Goal: Task Accomplishment & Management: Use online tool/utility

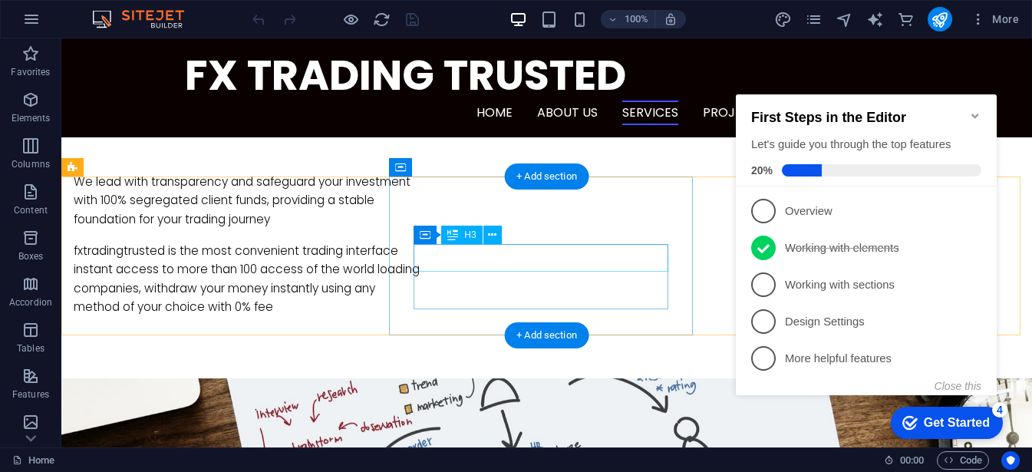
scroll to position [825, 0]
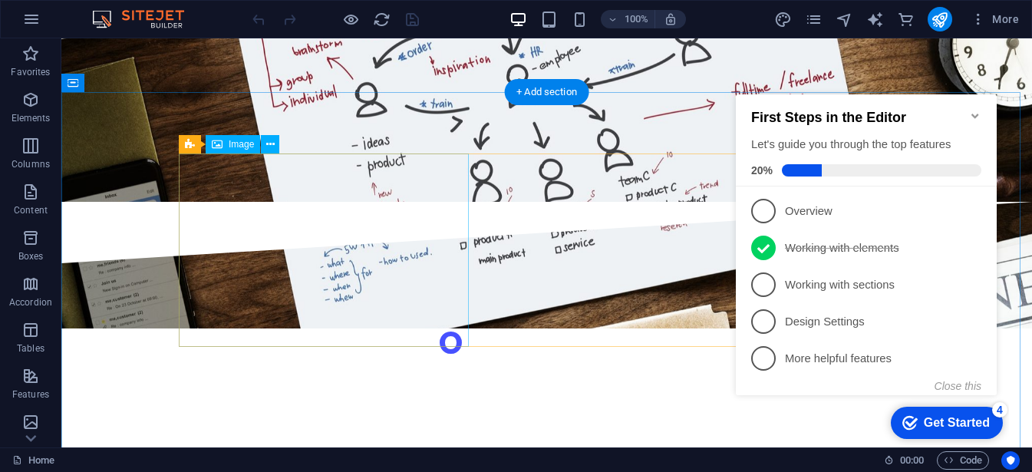
scroll to position [1315, 0]
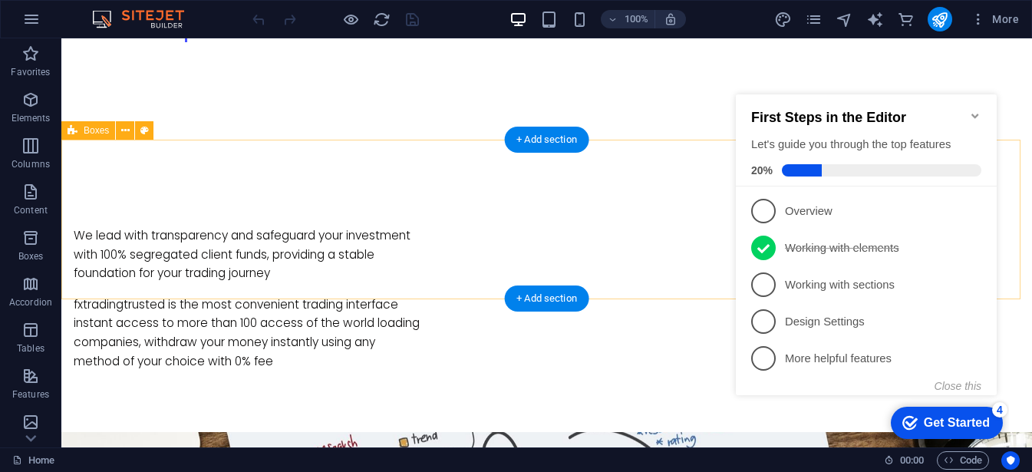
scroll to position [865, 0]
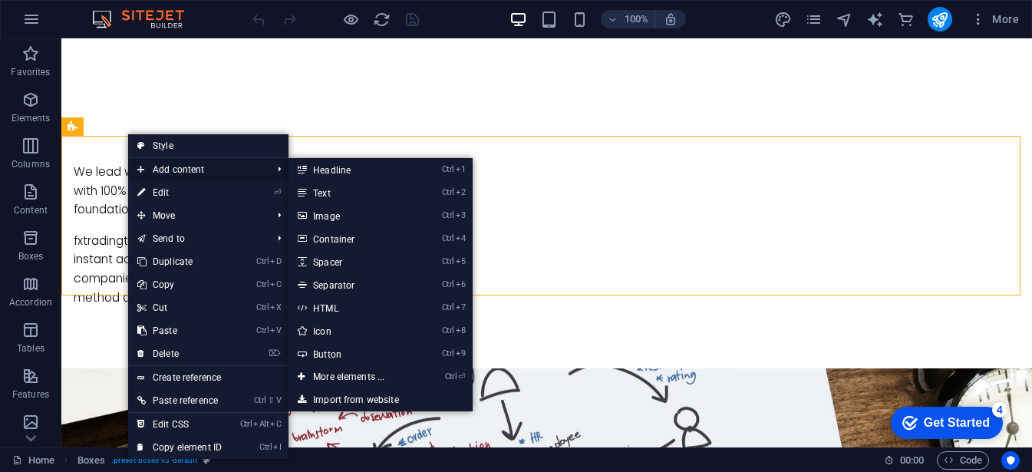
click at [178, 165] on span "Add content" at bounding box center [196, 169] width 137 height 23
click at [341, 190] on link "Ctrl 2 Text" at bounding box center [351, 192] width 127 height 23
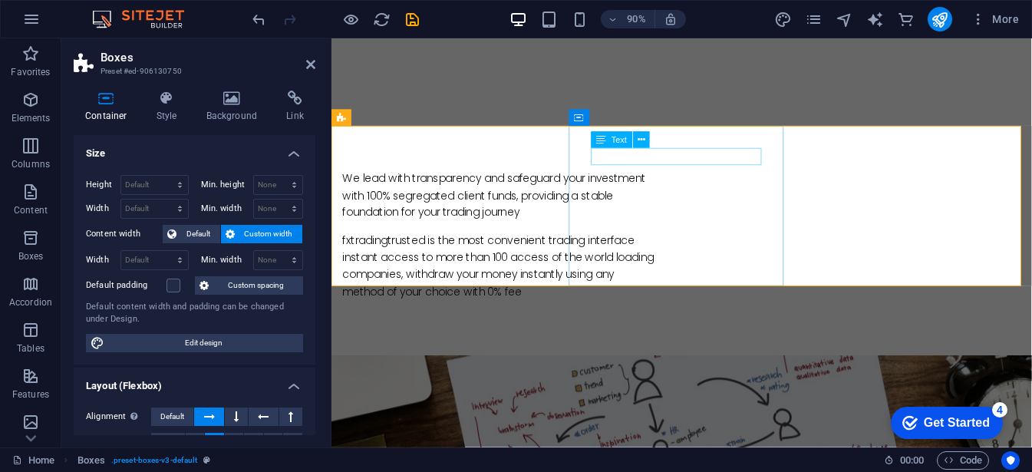
click at [646, 144] on button at bounding box center [641, 140] width 17 height 17
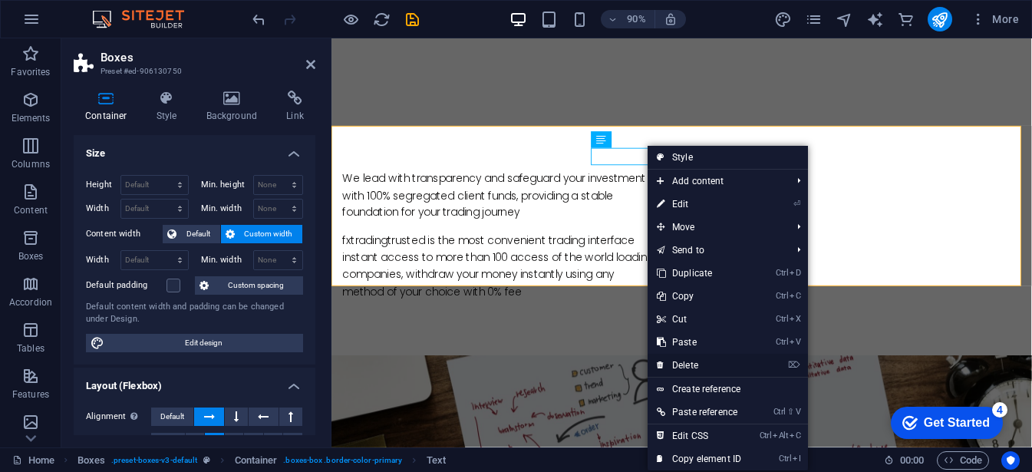
click at [705, 364] on link "⌦ Delete" at bounding box center [699, 365] width 103 height 23
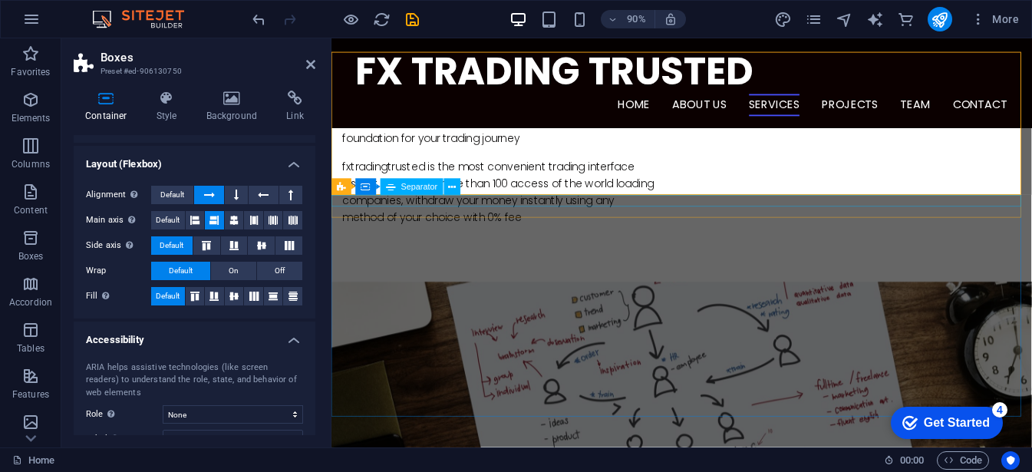
scroll to position [947, 0]
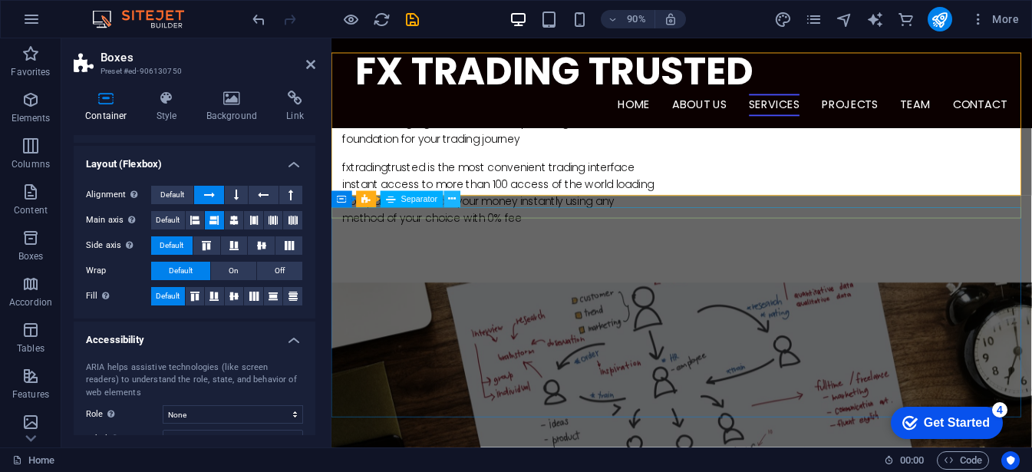
click at [453, 199] on icon at bounding box center [452, 199] width 8 height 15
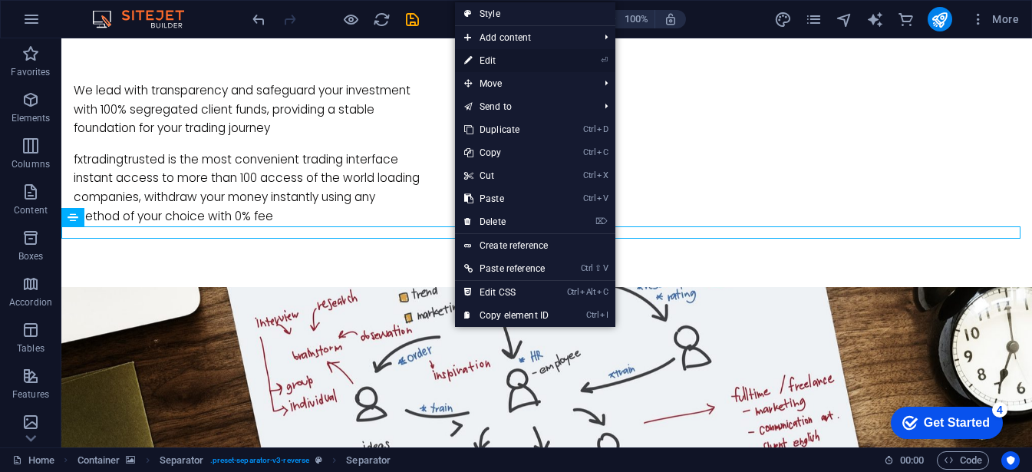
click at [504, 61] on link "⏎ Edit" at bounding box center [506, 60] width 103 height 23
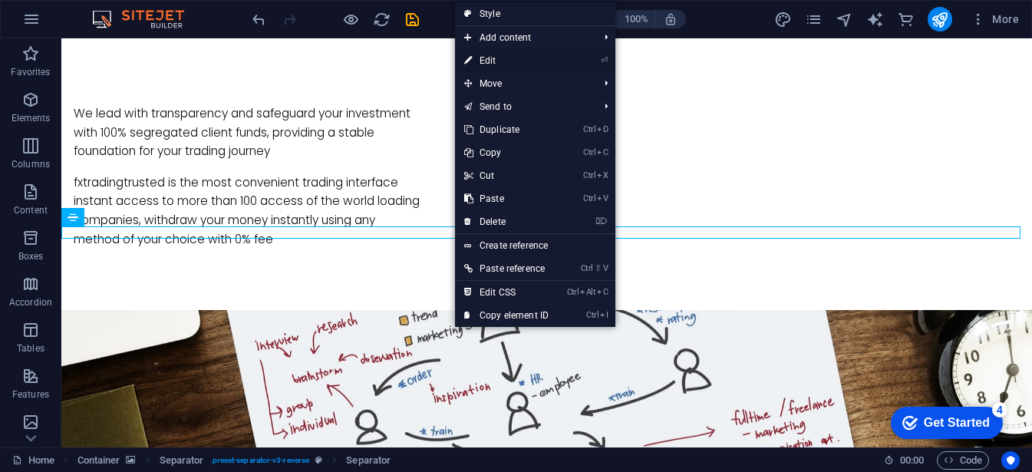
select select "%"
select select "px"
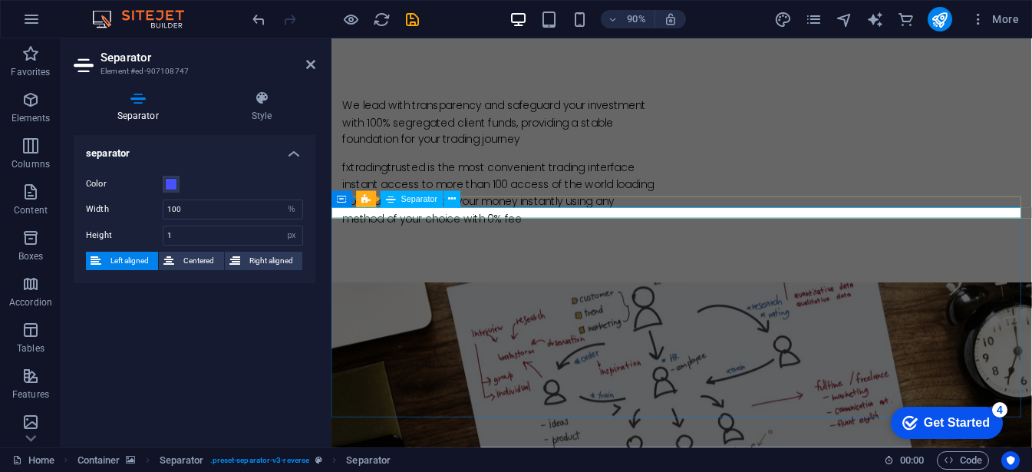
click at [453, 194] on icon at bounding box center [452, 187] width 8 height 15
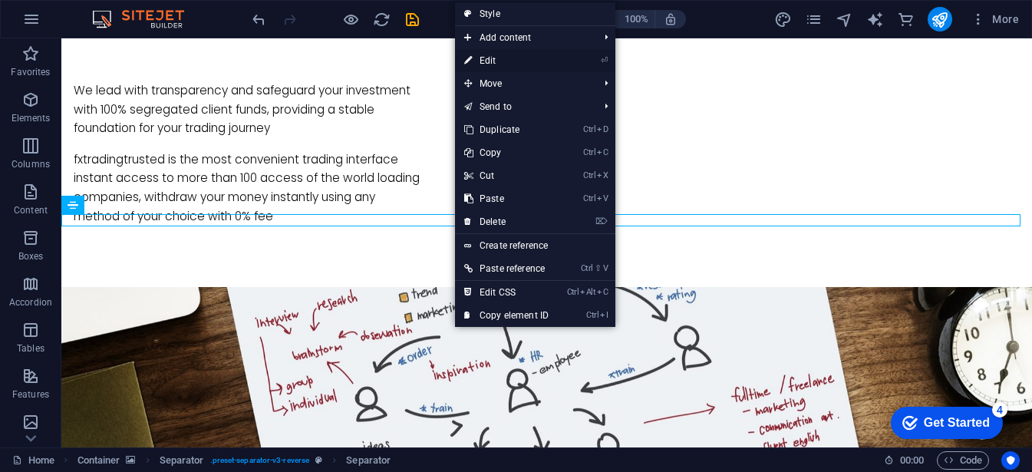
click at [493, 61] on link "⏎ Edit" at bounding box center [506, 60] width 103 height 23
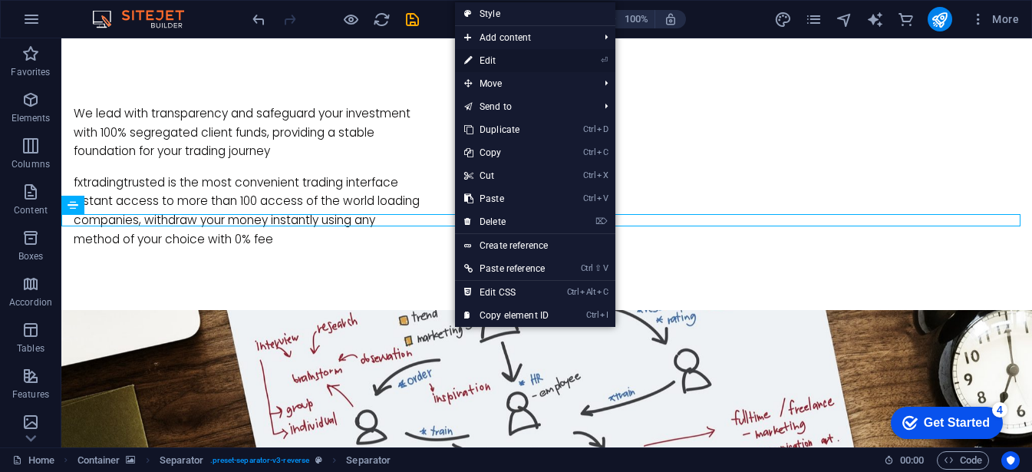
select select "%"
select select "px"
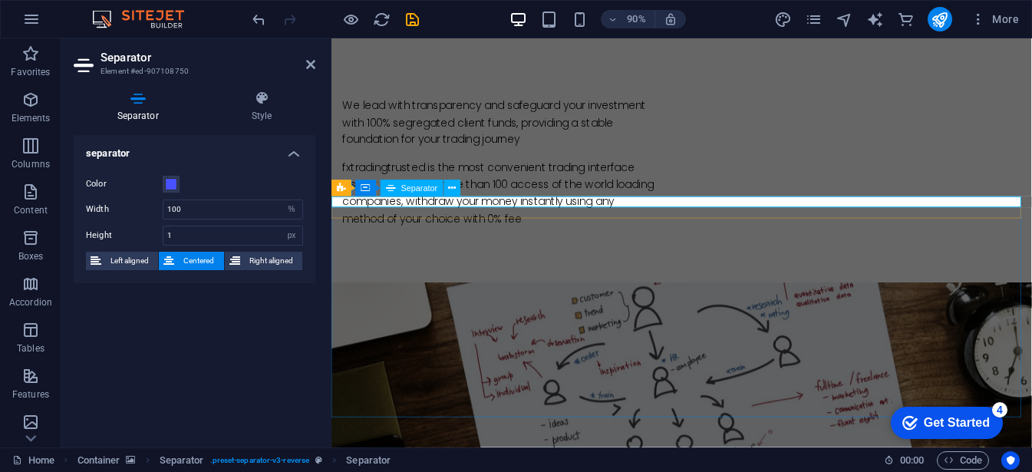
click at [148, 264] on span "Left aligned" at bounding box center [130, 261] width 48 height 18
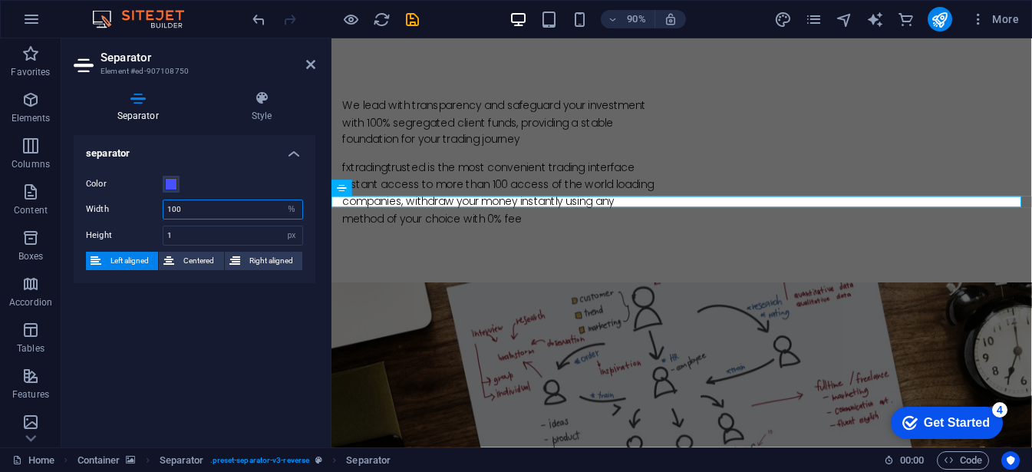
click at [195, 216] on input "100" at bounding box center [232, 209] width 139 height 18
type input "1"
type input "30"
click at [265, 108] on h4 "Style" at bounding box center [261, 107] width 107 height 32
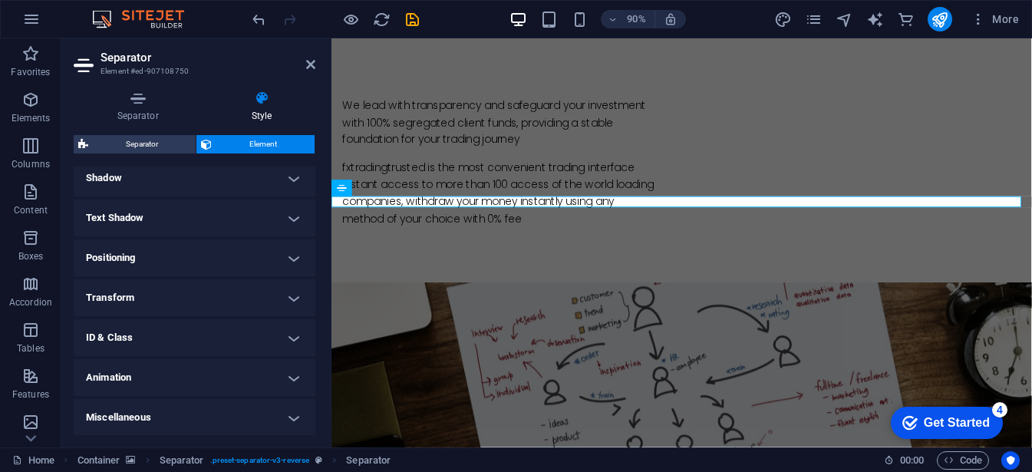
scroll to position [0, 0]
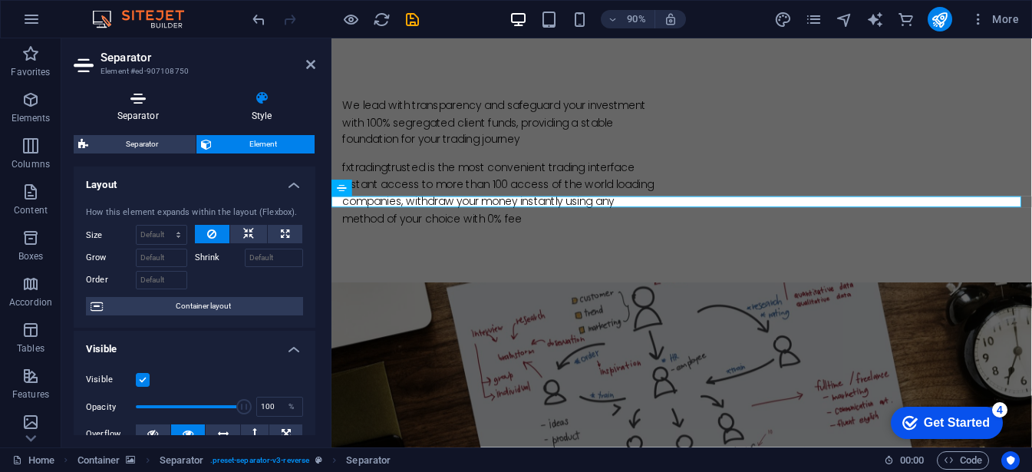
click at [132, 105] on icon at bounding box center [138, 98] width 128 height 15
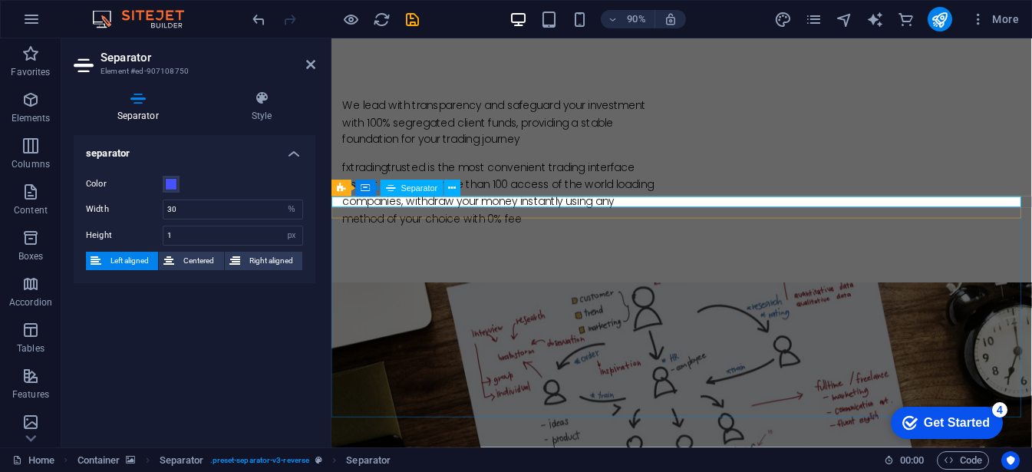
drag, startPoint x: 710, startPoint y: 235, endPoint x: 381, endPoint y: 216, distance: 330.5
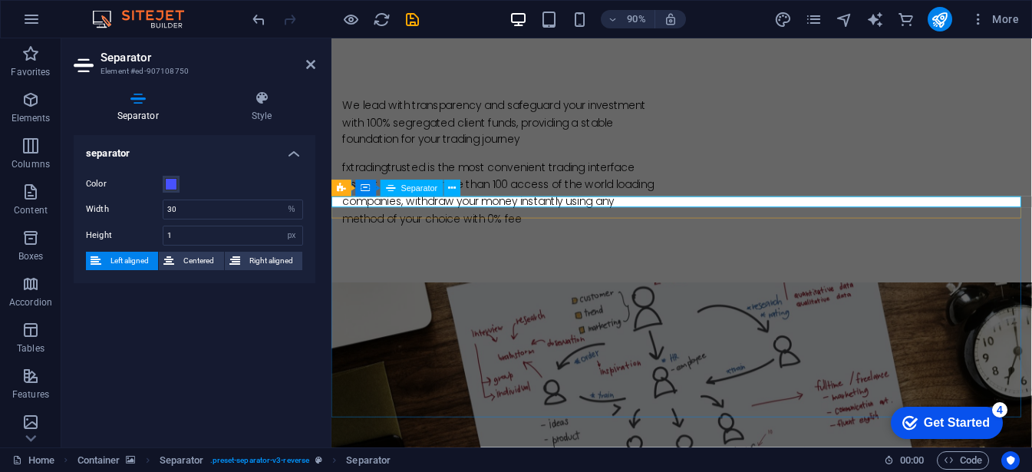
click at [314, 66] on icon at bounding box center [310, 64] width 9 height 12
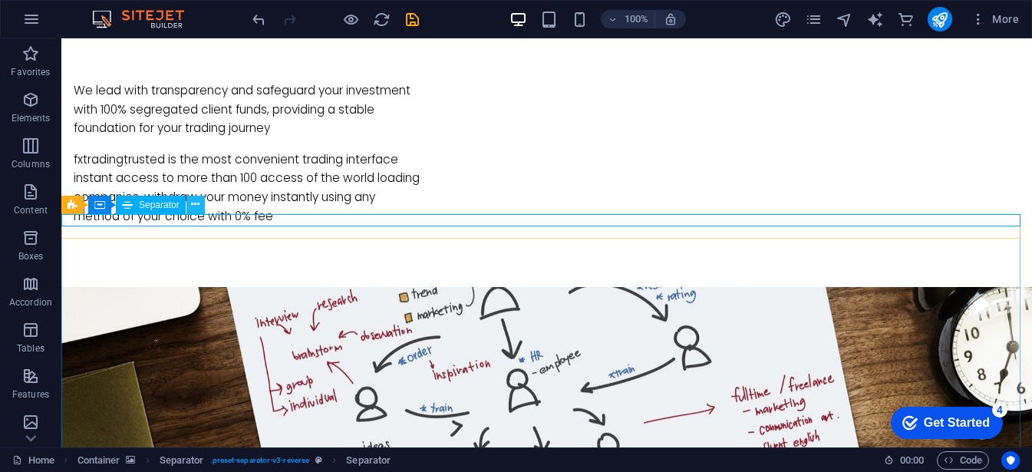
click at [193, 208] on icon at bounding box center [195, 204] width 8 height 16
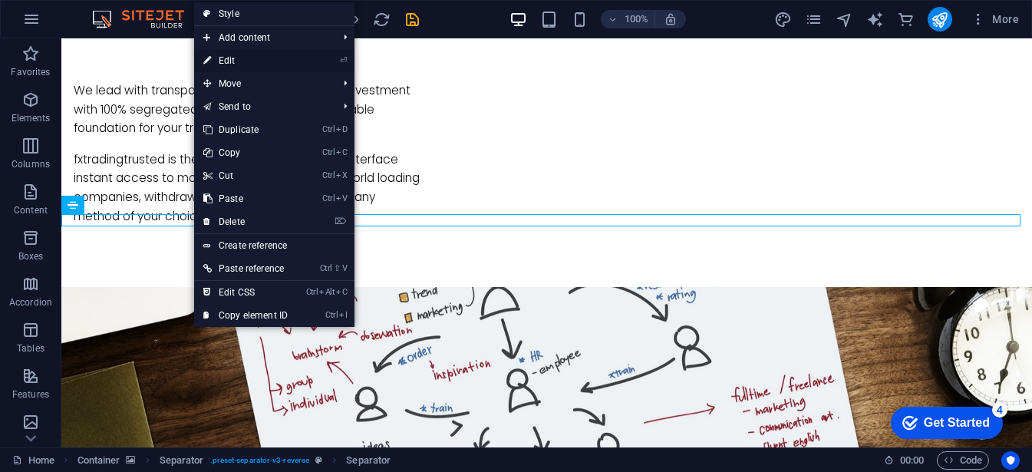
click at [237, 61] on link "⏎ Edit" at bounding box center [245, 60] width 103 height 23
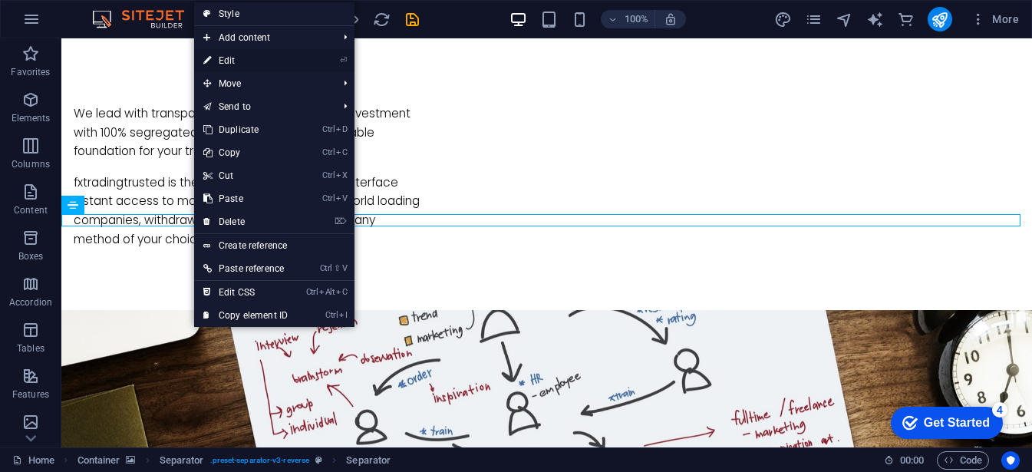
select select "%"
select select "px"
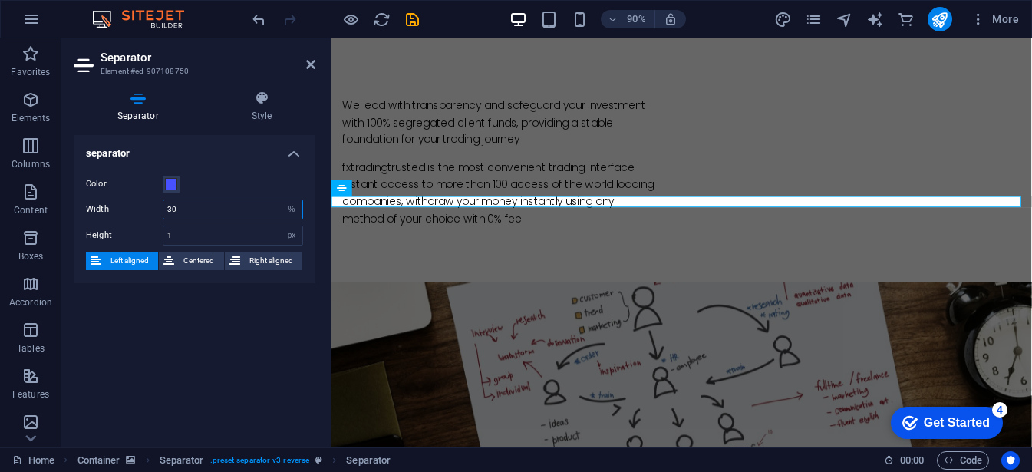
click at [188, 212] on input "30" at bounding box center [232, 209] width 139 height 18
type input "3"
type input "100"
click at [313, 66] on icon at bounding box center [310, 64] width 9 height 12
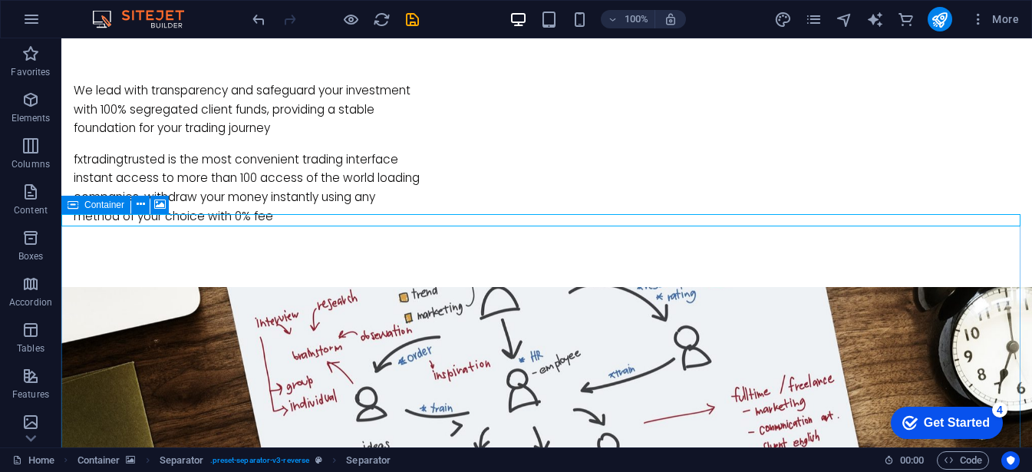
click at [87, 207] on span "Container" at bounding box center [104, 204] width 40 height 9
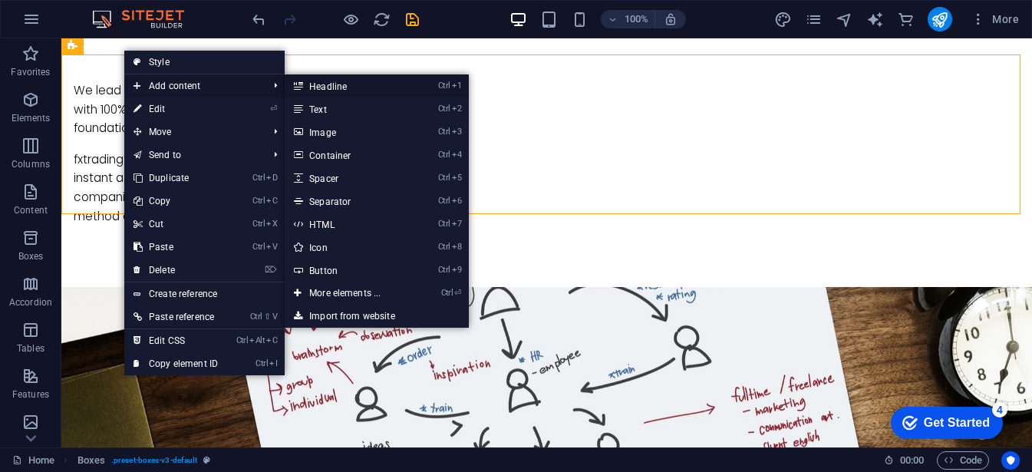
click at [331, 86] on link "Ctrl 1 Headline" at bounding box center [348, 85] width 127 height 23
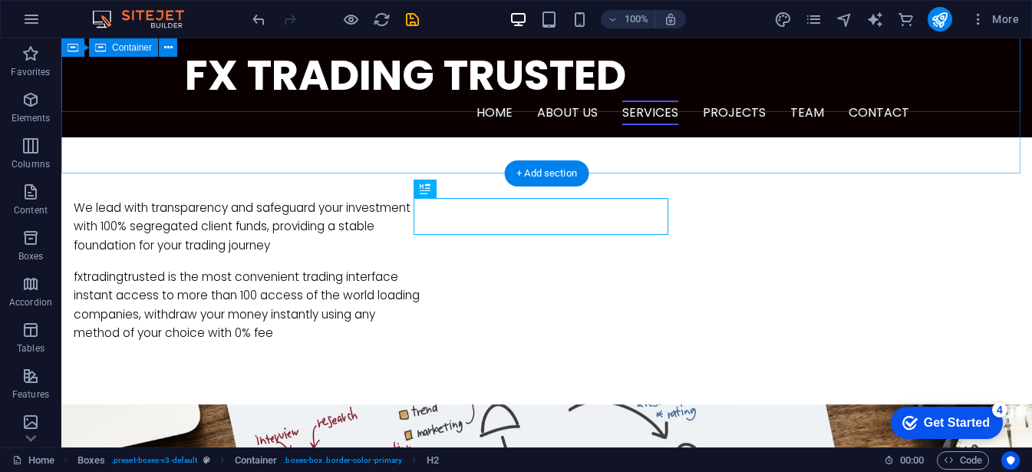
scroll to position [828, 0]
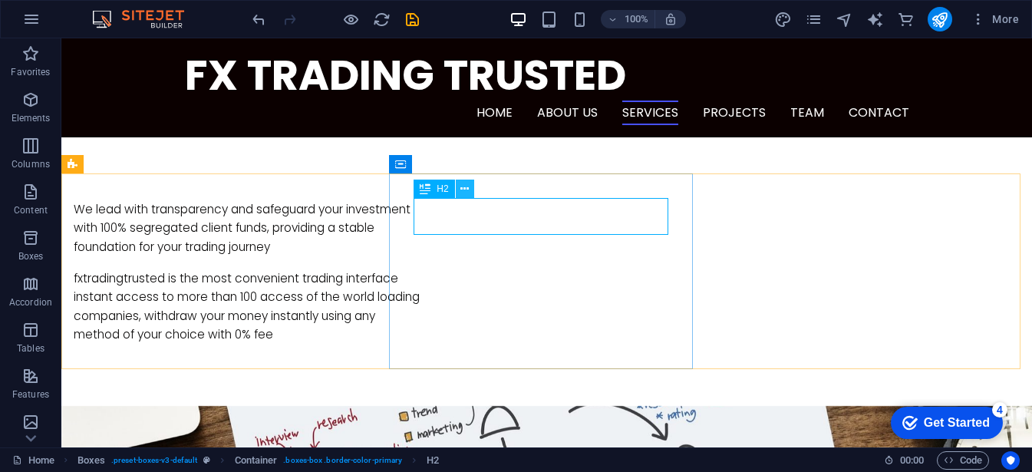
click at [464, 188] on icon at bounding box center [464, 189] width 8 height 16
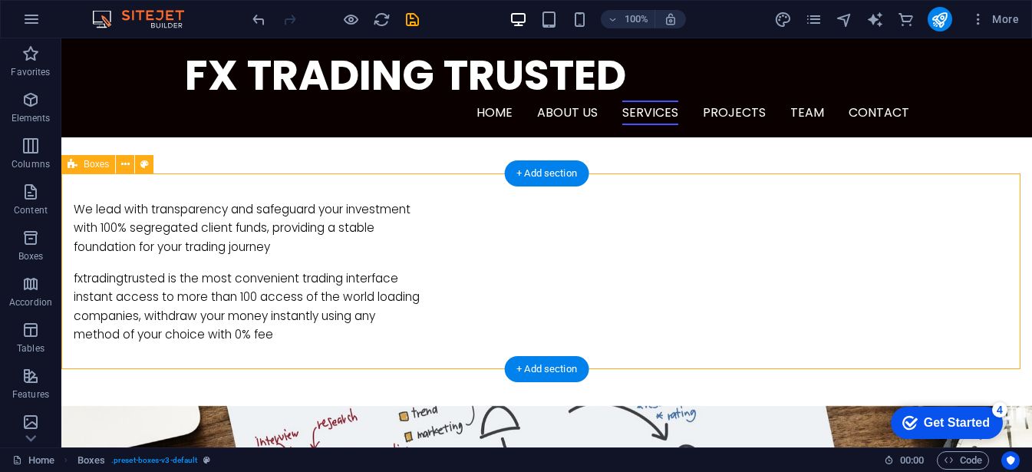
drag, startPoint x: 374, startPoint y: 229, endPoint x: 448, endPoint y: 198, distance: 80.5
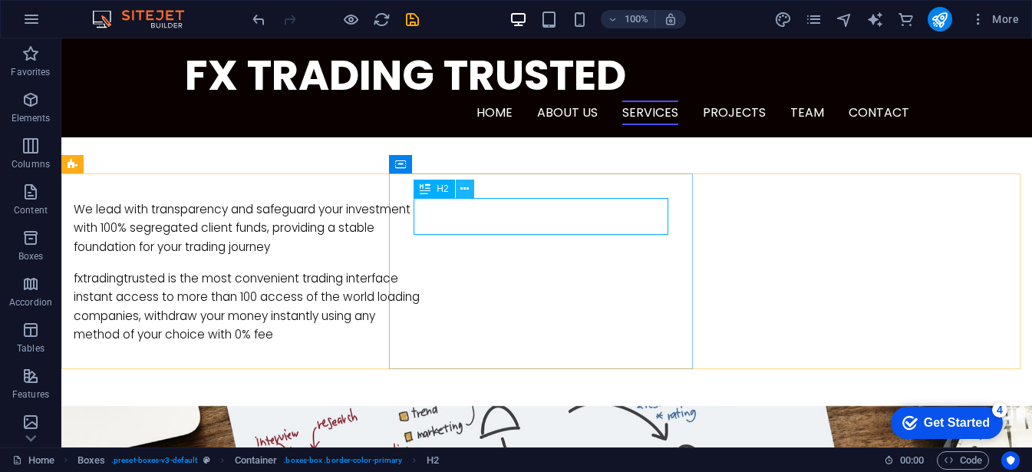
click at [469, 197] on button at bounding box center [465, 189] width 18 height 18
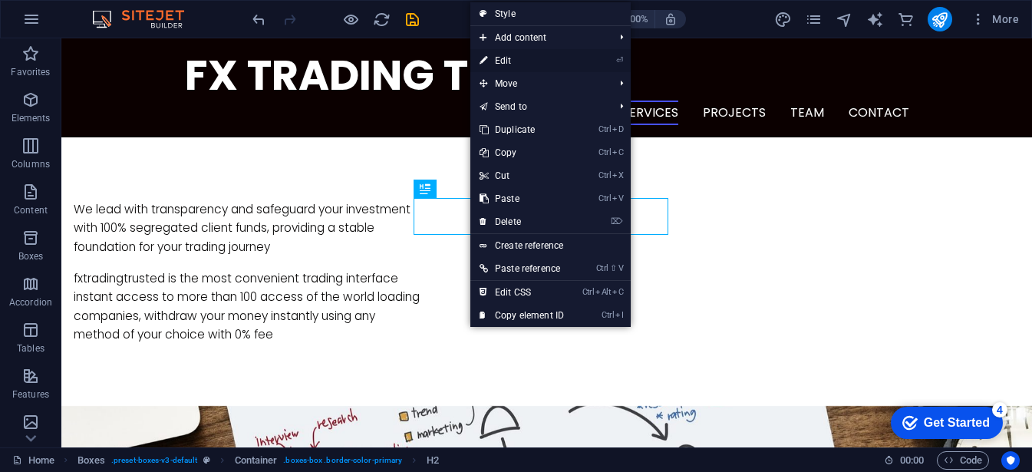
click at [506, 60] on link "⏎ Edit" at bounding box center [521, 60] width 103 height 23
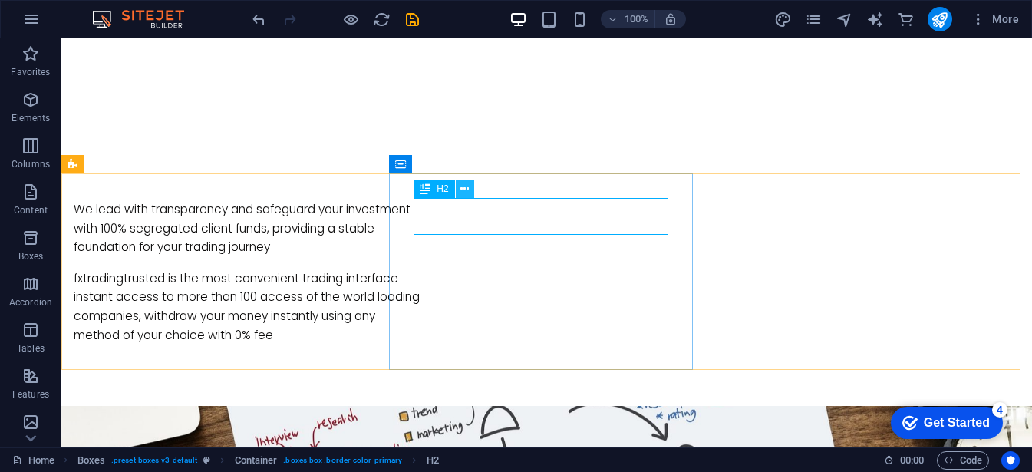
click at [466, 186] on icon at bounding box center [464, 189] width 8 height 16
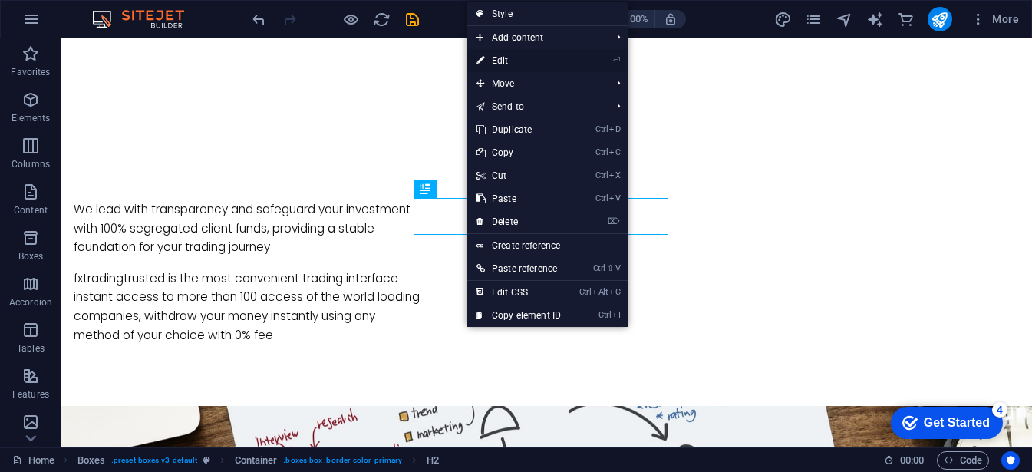
click at [495, 65] on link "⏎ Edit" at bounding box center [518, 60] width 103 height 23
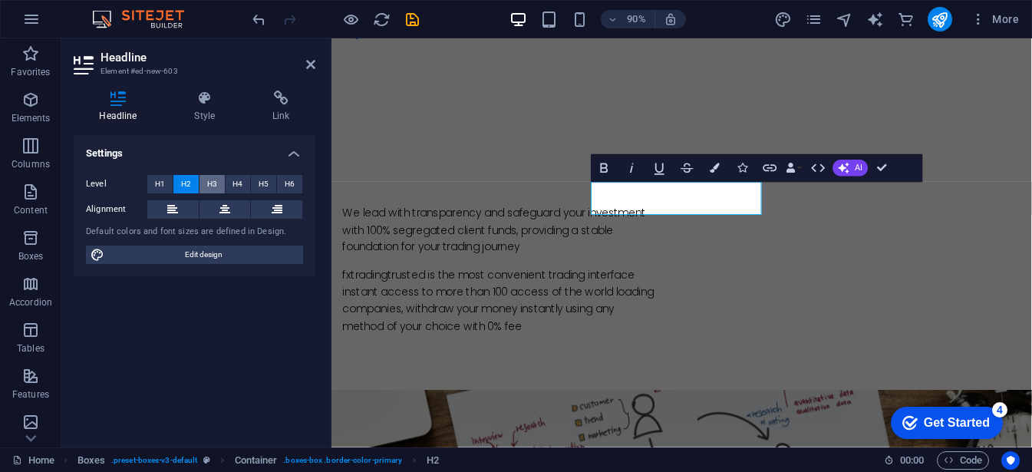
click at [216, 189] on span "H3" at bounding box center [212, 184] width 10 height 18
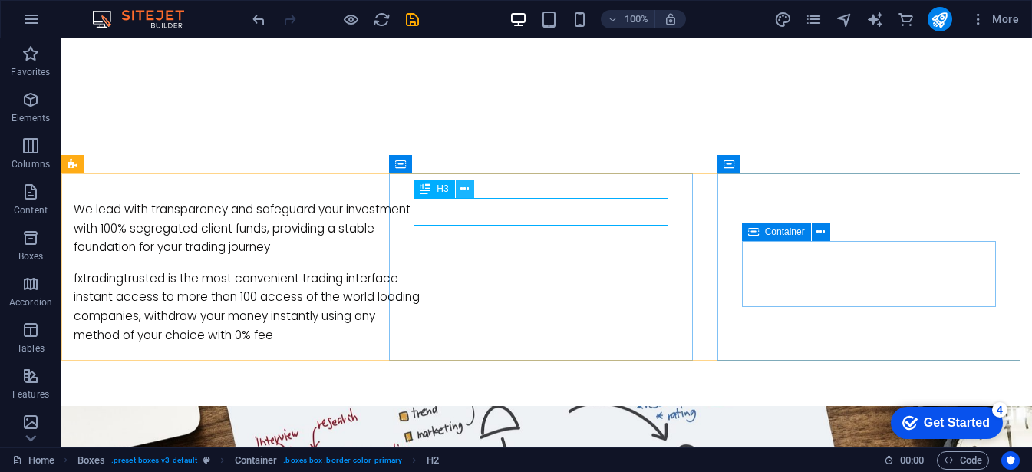
click at [462, 187] on icon at bounding box center [464, 189] width 8 height 16
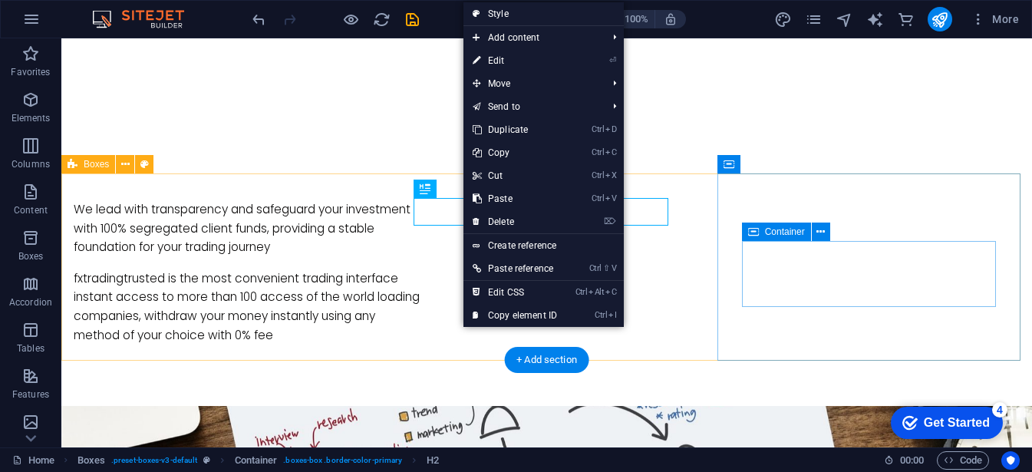
drag, startPoint x: 338, startPoint y: 201, endPoint x: 351, endPoint y: 192, distance: 15.3
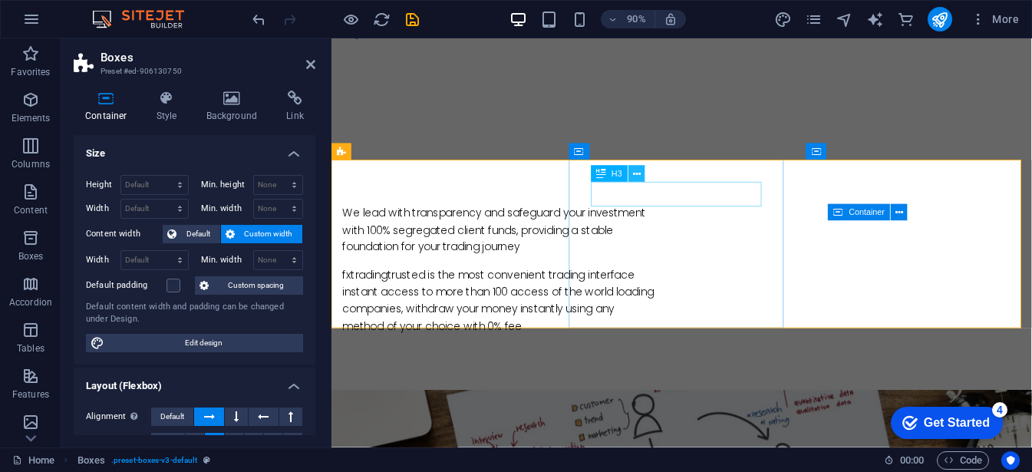
click at [636, 174] on icon at bounding box center [637, 173] width 8 height 15
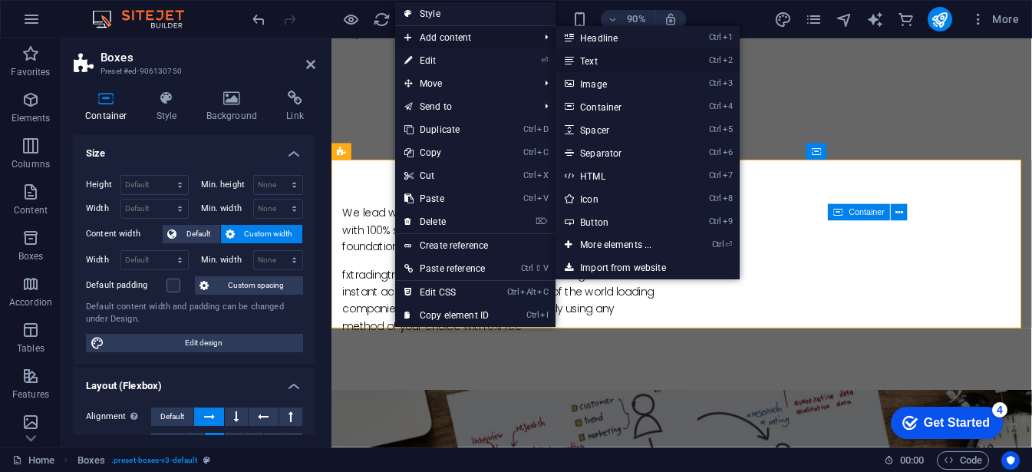
click at [590, 53] on link "Ctrl 2 Text" at bounding box center [618, 60] width 127 height 23
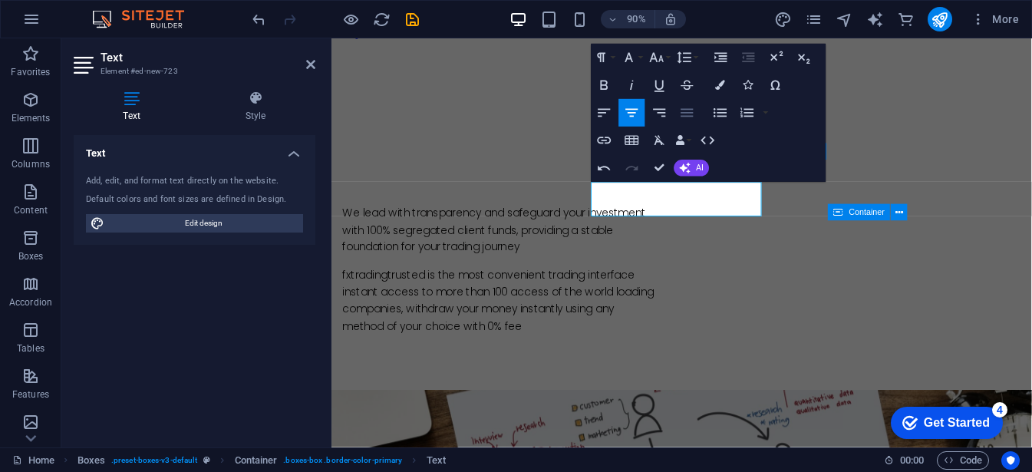
click at [690, 117] on icon "button" at bounding box center [686, 113] width 17 height 17
click at [625, 115] on icon "button" at bounding box center [631, 113] width 17 height 17
click at [681, 63] on icon "button" at bounding box center [684, 58] width 17 height 17
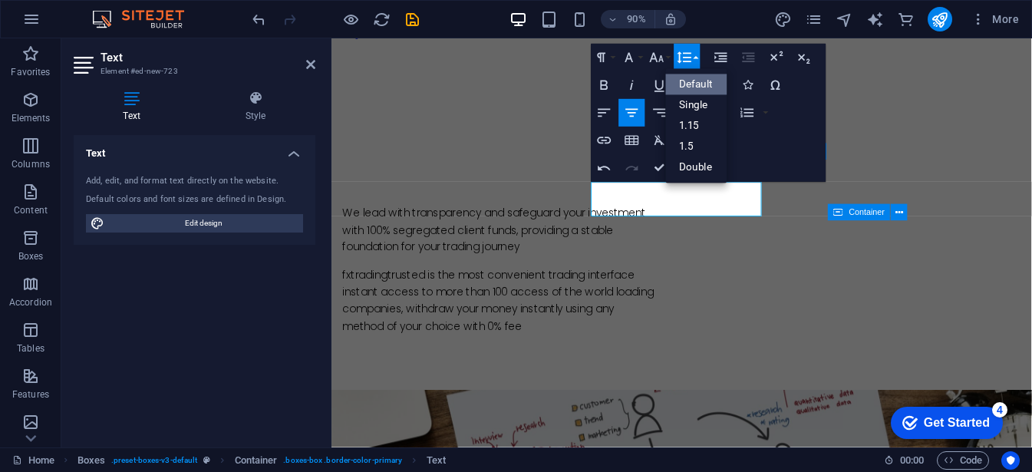
scroll to position [0, 0]
click at [704, 118] on link "1.15" at bounding box center [695, 126] width 61 height 21
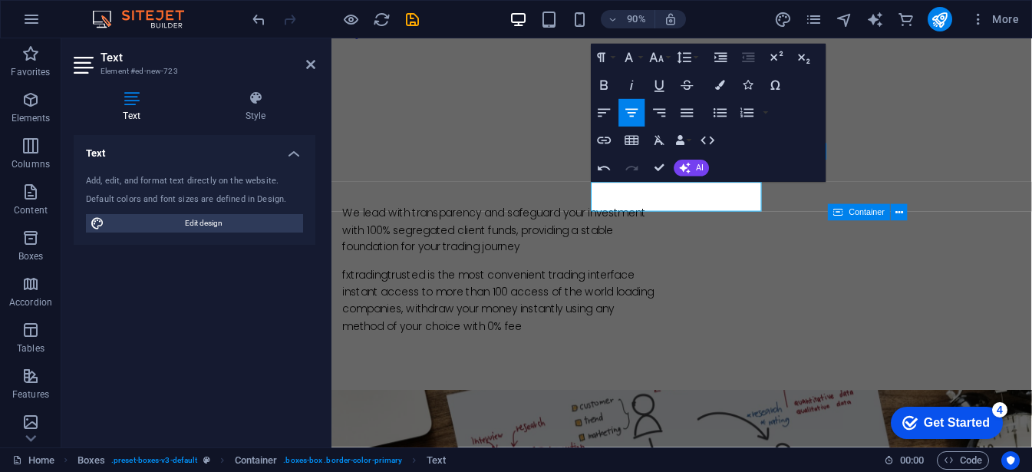
click at [704, 118] on div "Paragraph Format Normal Heading 1 Heading 2 Heading 3 Heading 4 Heading 5 Headi…" at bounding box center [708, 114] width 235 height 138
click at [687, 61] on icon "button" at bounding box center [684, 58] width 14 height 12
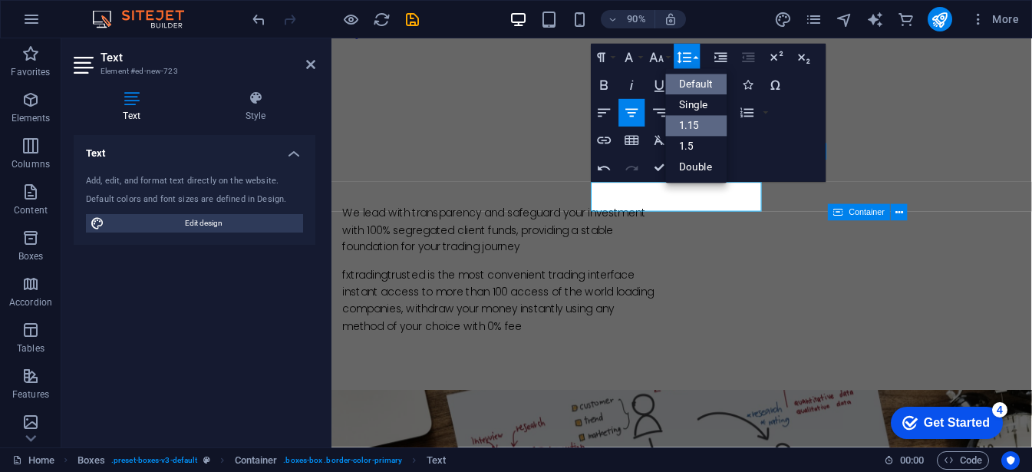
click at [697, 87] on link "Default" at bounding box center [695, 84] width 61 height 21
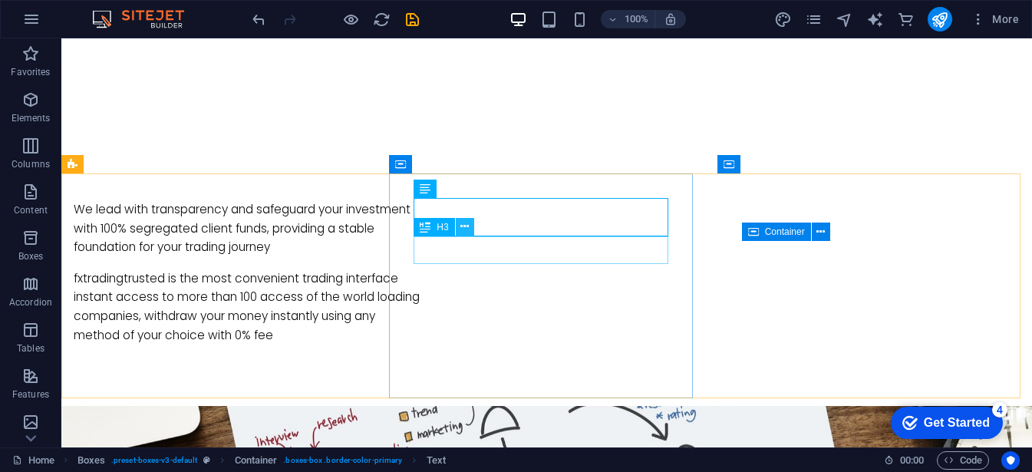
click at [467, 232] on icon at bounding box center [464, 227] width 8 height 16
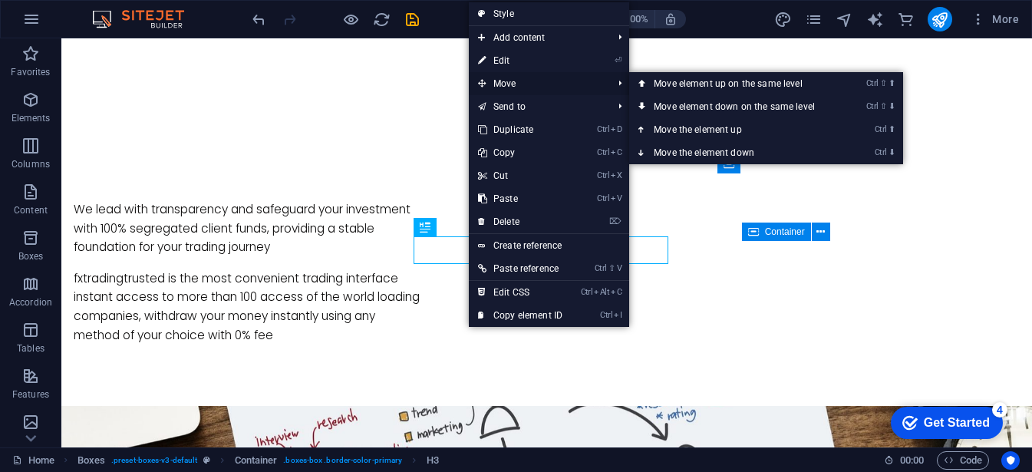
click at [500, 87] on span "Move" at bounding box center [537, 83] width 137 height 23
click at [740, 85] on link "Ctrl ⇧ ⬆ Move element up on the same level" at bounding box center [737, 83] width 216 height 23
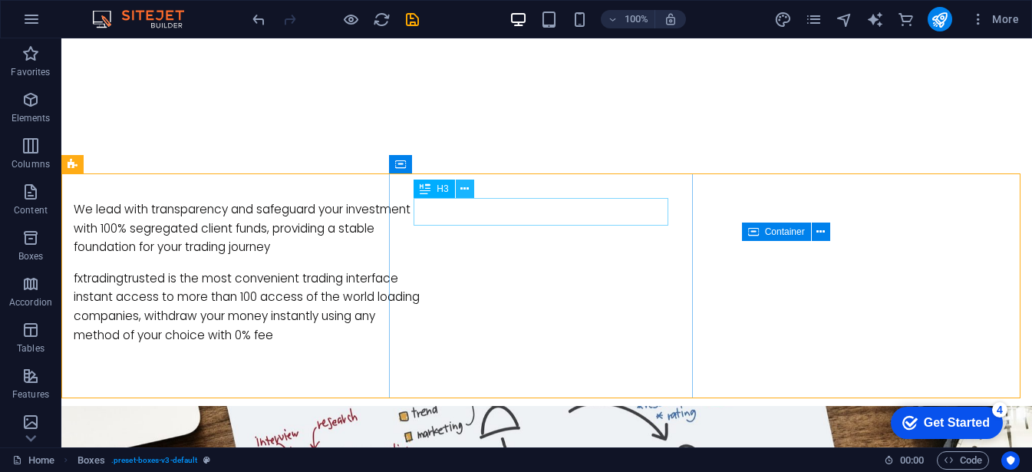
click at [465, 190] on icon at bounding box center [464, 189] width 8 height 16
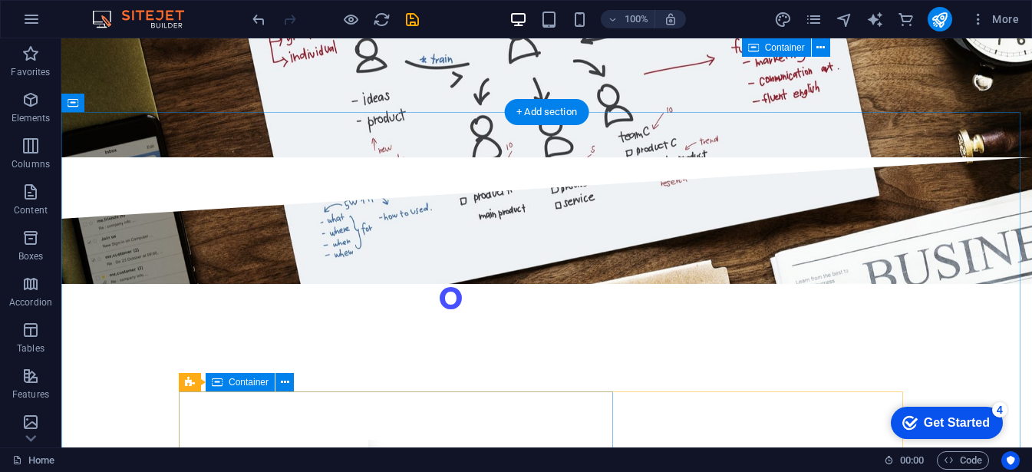
scroll to position [1360, 0]
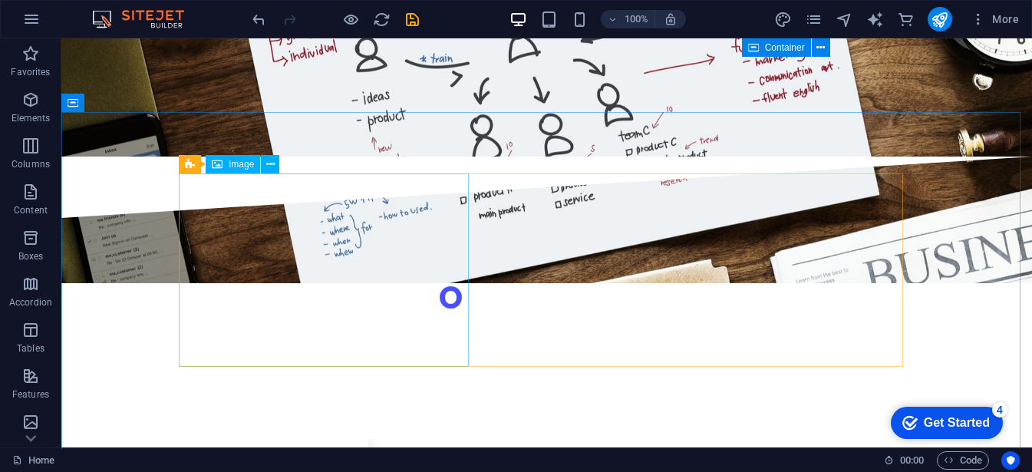
click at [244, 168] on span "Image" at bounding box center [241, 164] width 25 height 9
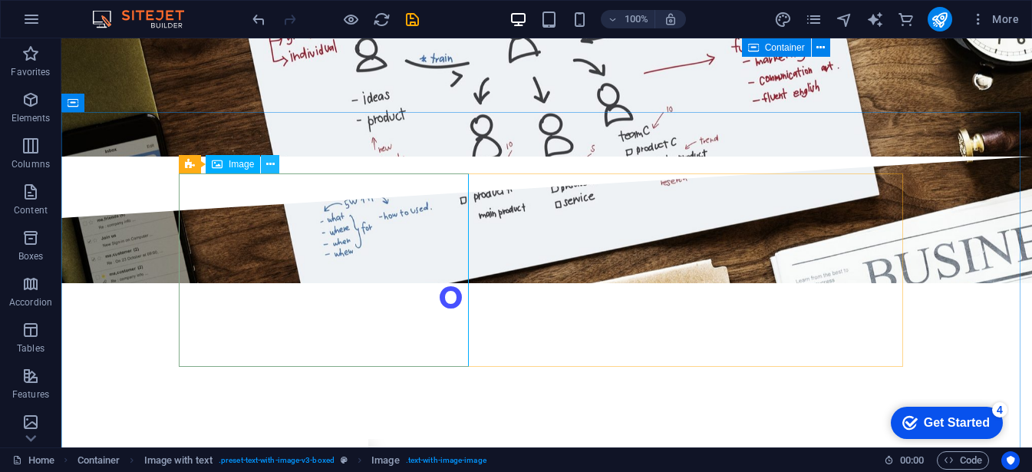
click at [269, 165] on icon at bounding box center [270, 165] width 8 height 16
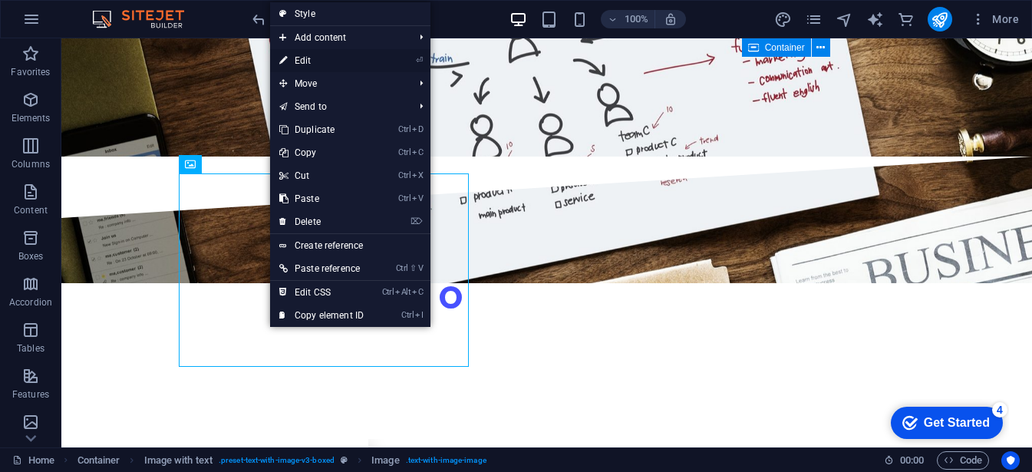
click at [324, 63] on link "⏎ Edit" at bounding box center [321, 60] width 103 height 23
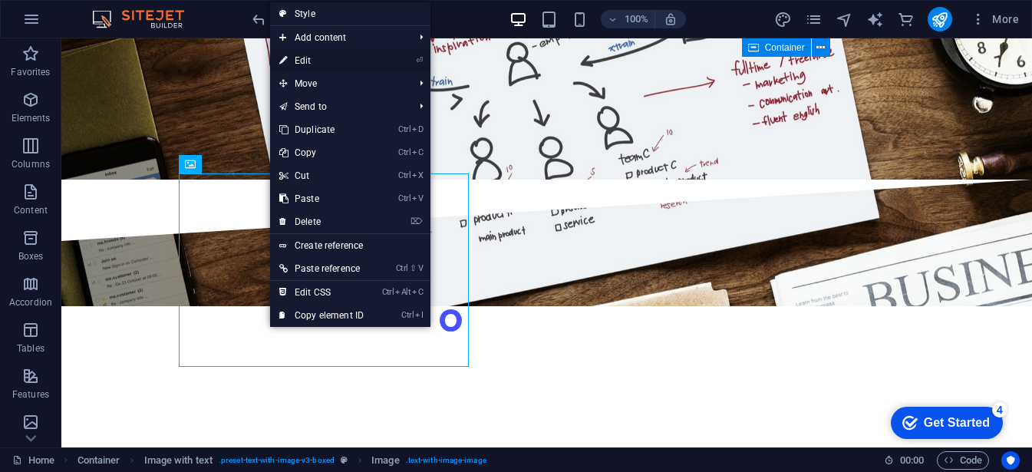
select select "%"
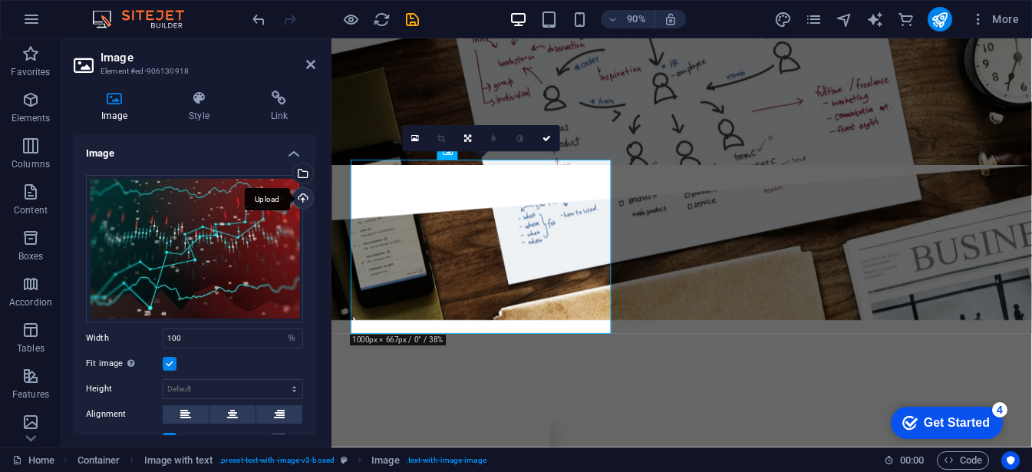
click at [300, 198] on div "Upload" at bounding box center [301, 199] width 23 height 23
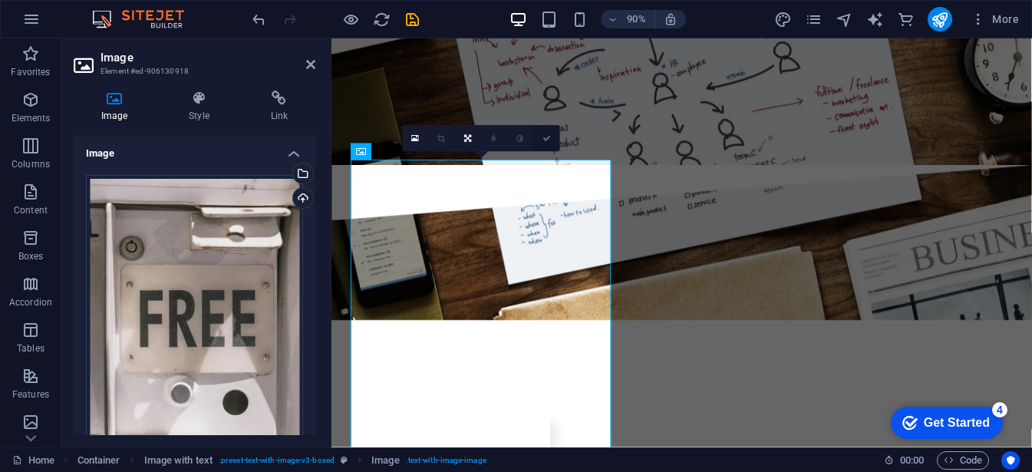
click at [549, 139] on icon at bounding box center [546, 138] width 8 height 8
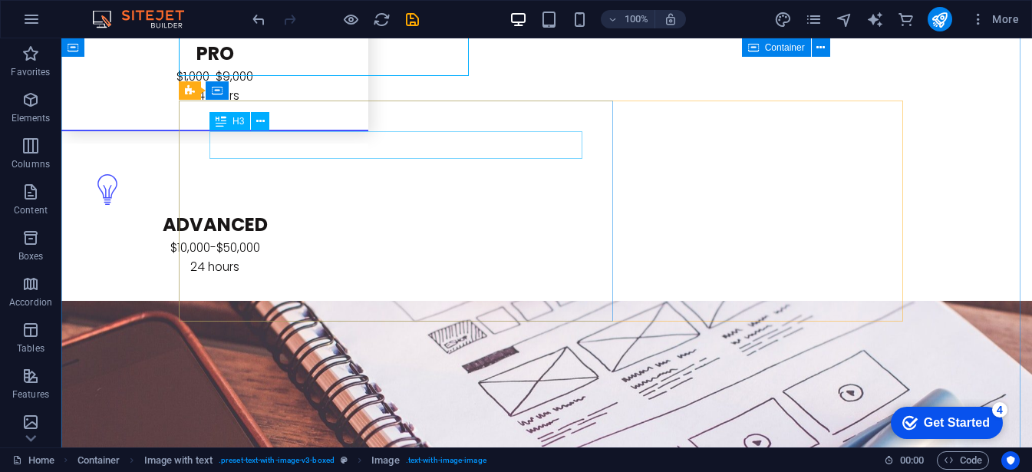
scroll to position [1892, 0]
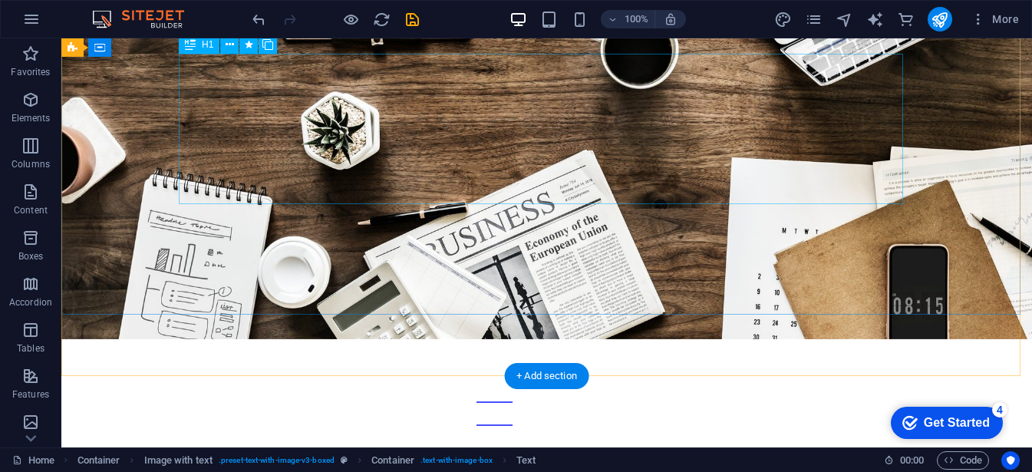
scroll to position [0, 0]
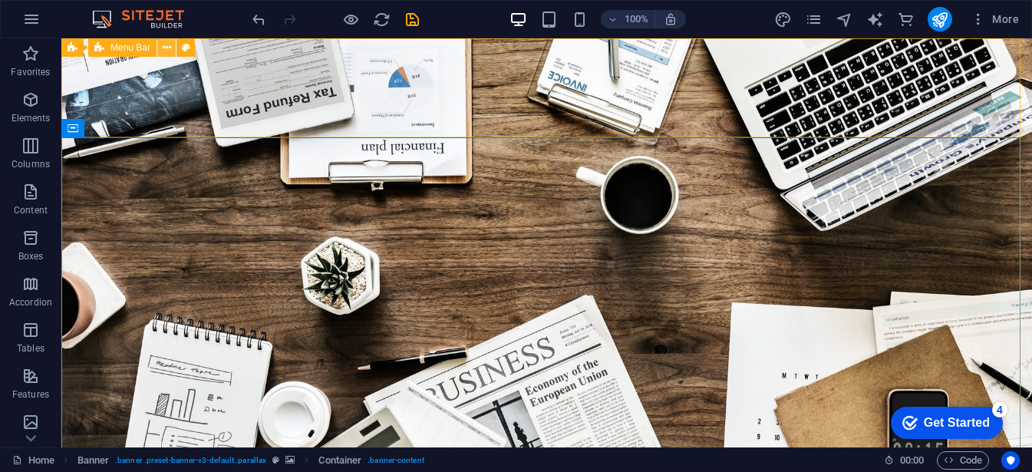
click at [164, 51] on icon at bounding box center [167, 48] width 8 height 16
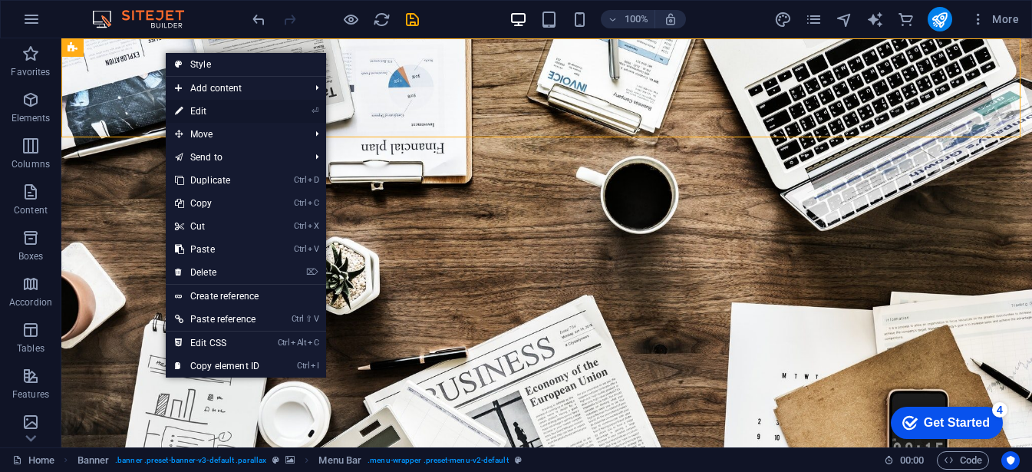
click at [203, 107] on link "⏎ Edit" at bounding box center [217, 111] width 103 height 23
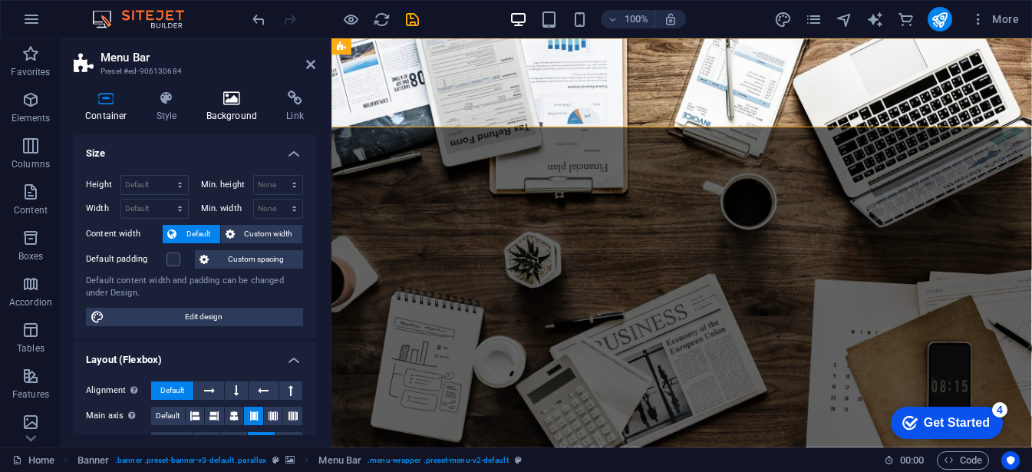
click at [236, 107] on h4 "Background" at bounding box center [235, 107] width 81 height 32
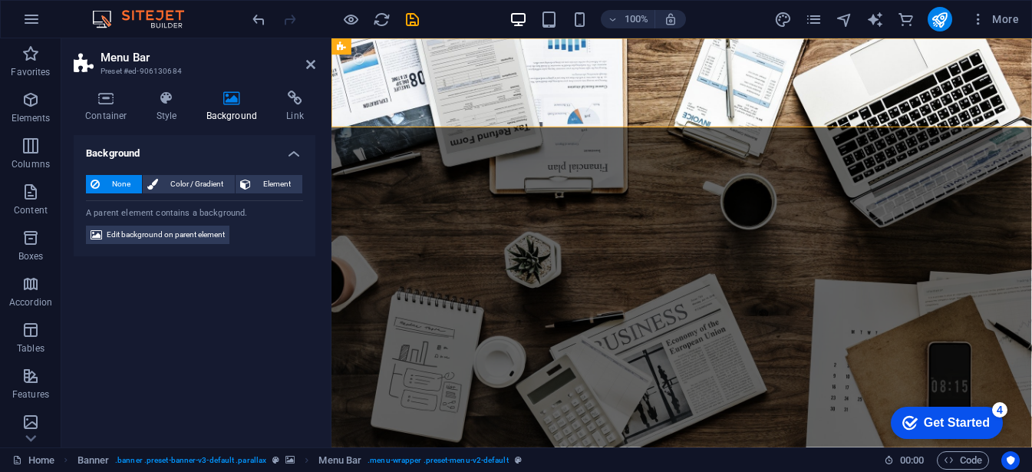
click at [236, 107] on h4 "Background" at bounding box center [235, 107] width 81 height 32
click at [183, 231] on span "Edit background on parent element" at bounding box center [166, 235] width 118 height 18
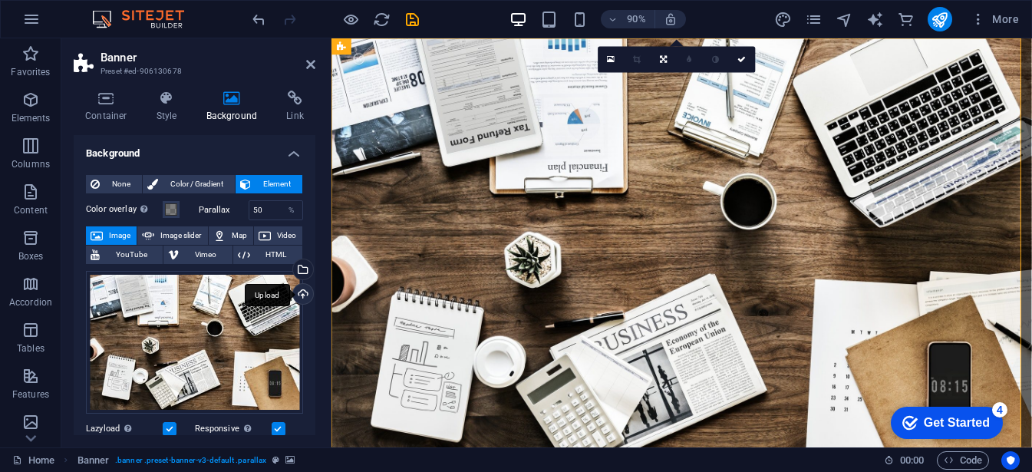
click at [302, 294] on div "Upload" at bounding box center [301, 295] width 23 height 23
click at [279, 236] on span "Video" at bounding box center [286, 235] width 22 height 18
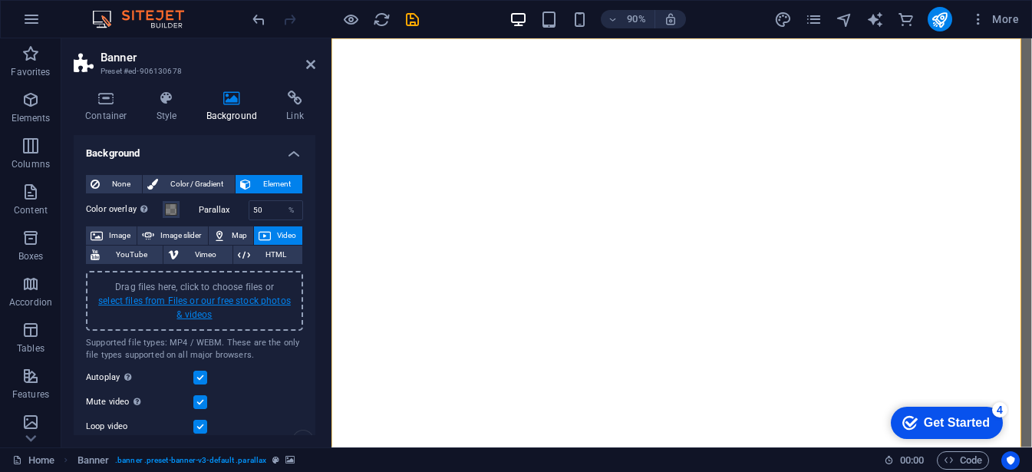
click at [179, 305] on link "select files from Files or our free stock photos & videos" at bounding box center [194, 307] width 193 height 25
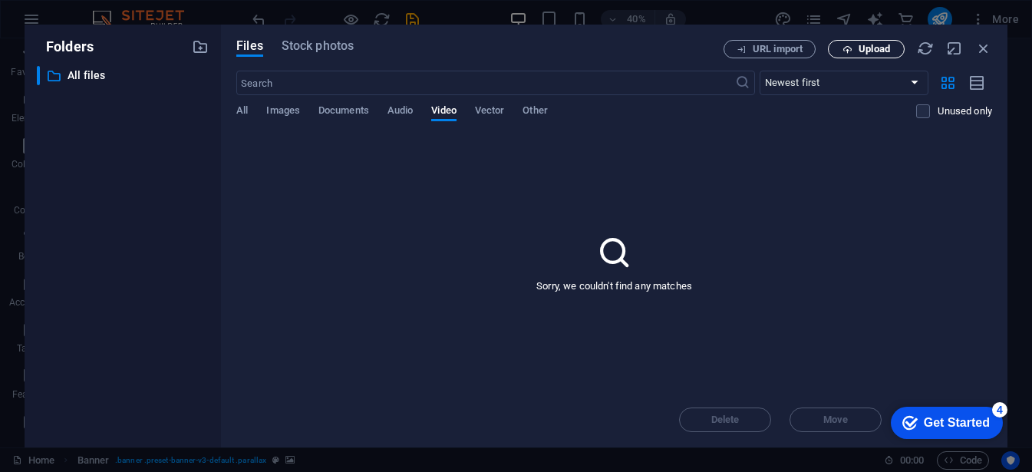
click at [847, 48] on icon "button" at bounding box center [847, 50] width 10 height 10
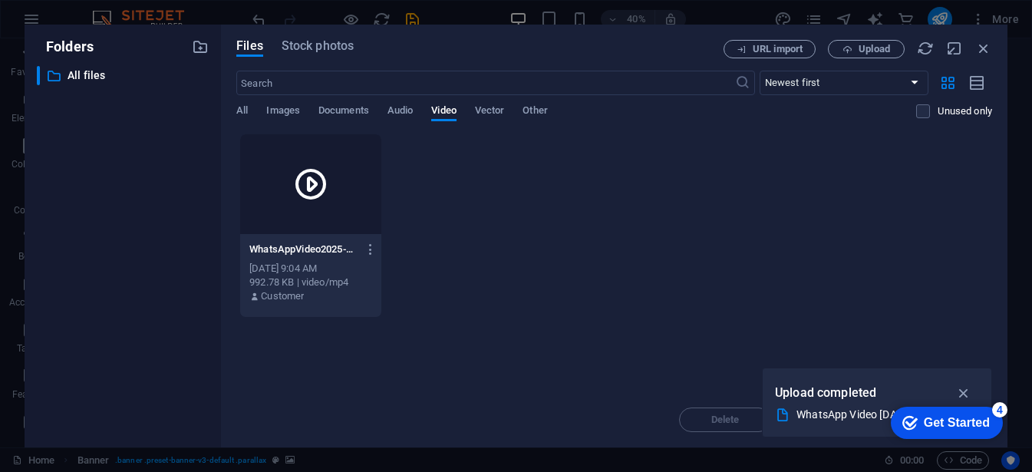
click at [305, 186] on icon at bounding box center [310, 184] width 37 height 37
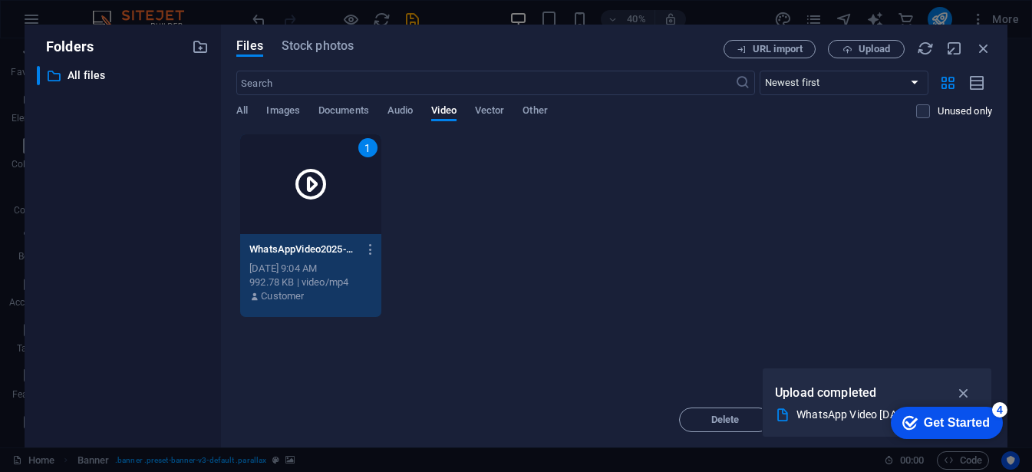
click at [343, 193] on div "1" at bounding box center [310, 184] width 141 height 100
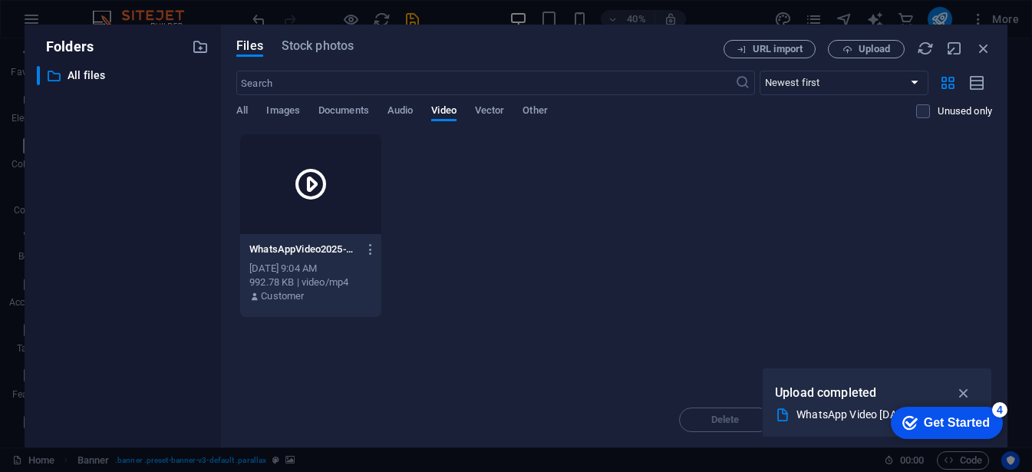
click at [308, 182] on icon at bounding box center [310, 184] width 37 height 37
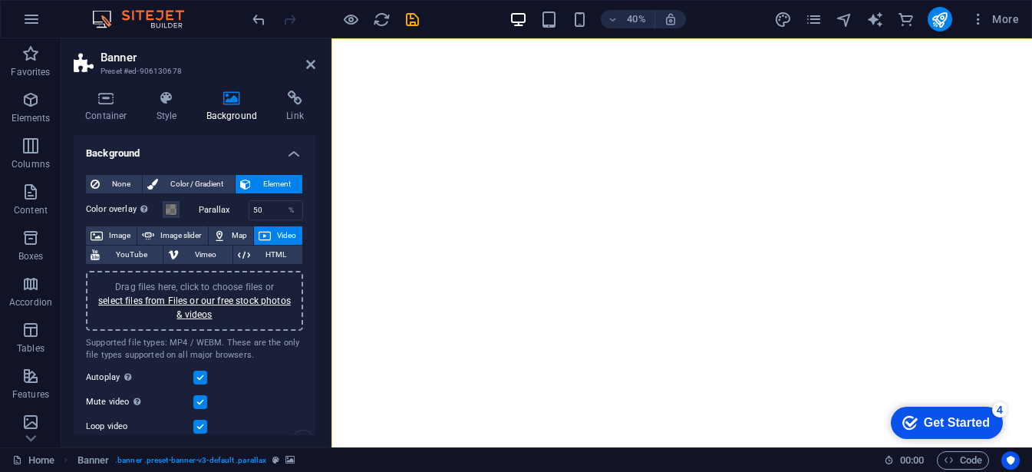
click at [308, 182] on div "None Color / Gradient Element Stretch background to full-width Color overlay Pl…" at bounding box center [195, 387] width 242 height 449
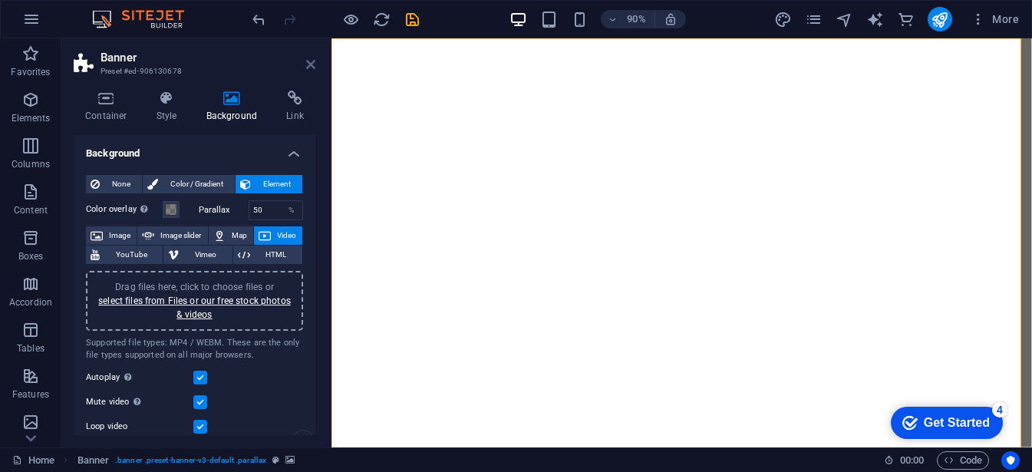
click at [314, 62] on icon at bounding box center [310, 64] width 9 height 12
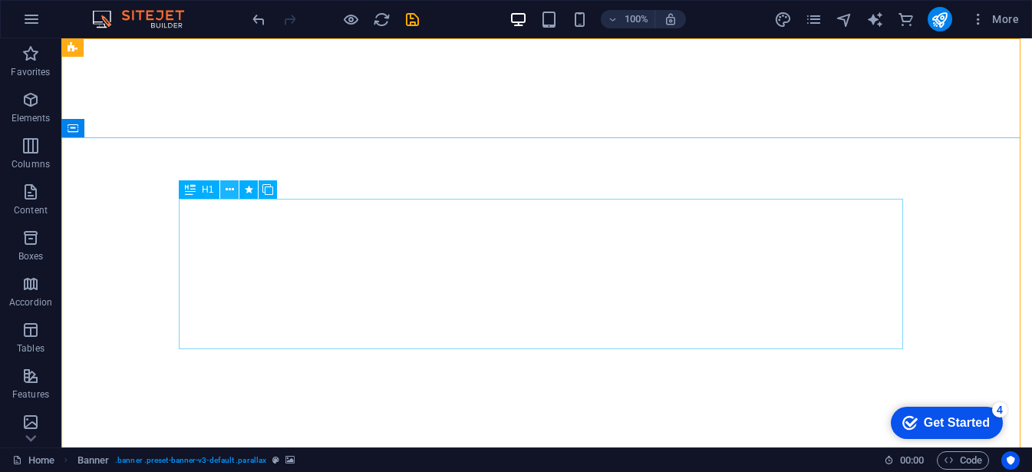
click at [0, 0] on icon at bounding box center [0, 0] width 0 height 0
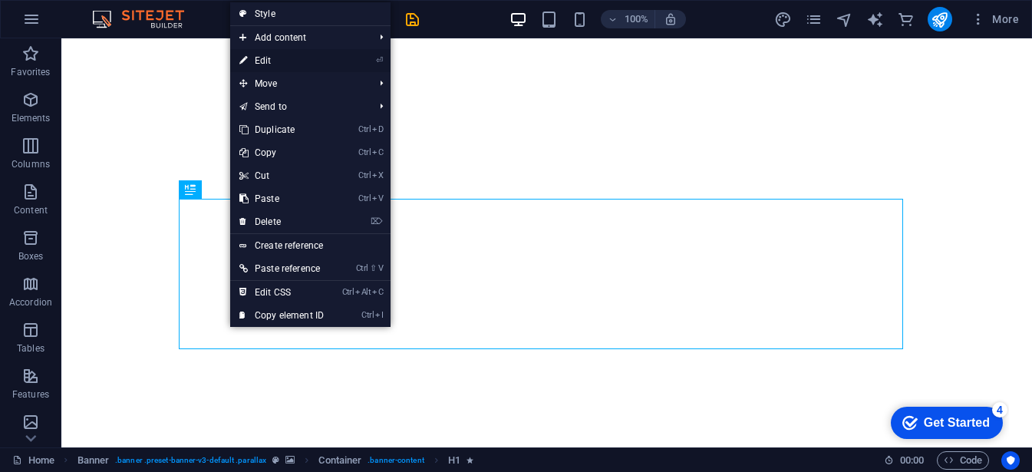
click at [269, 69] on link "⏎ Edit" at bounding box center [281, 60] width 103 height 23
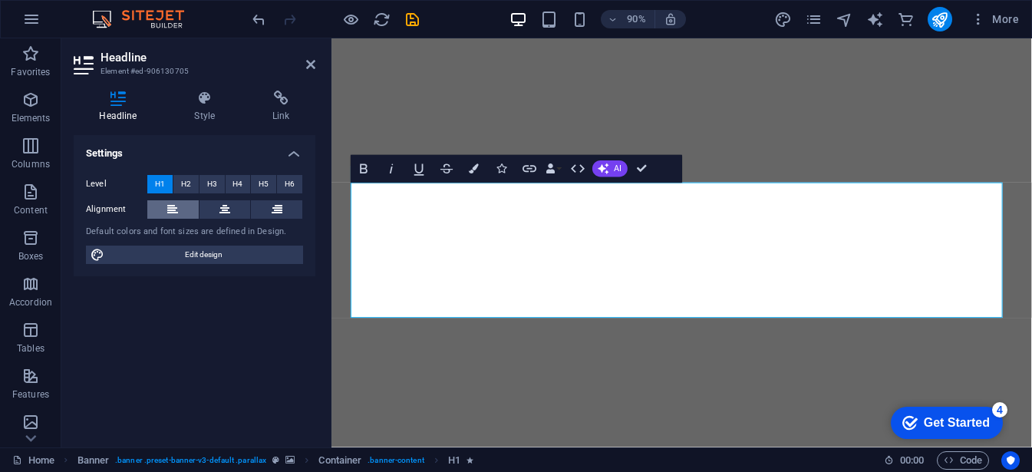
click at [170, 213] on icon at bounding box center [172, 209] width 11 height 18
click at [230, 211] on button at bounding box center [224, 209] width 51 height 18
click at [269, 215] on button at bounding box center [276, 209] width 51 height 18
click at [176, 216] on icon at bounding box center [172, 209] width 11 height 18
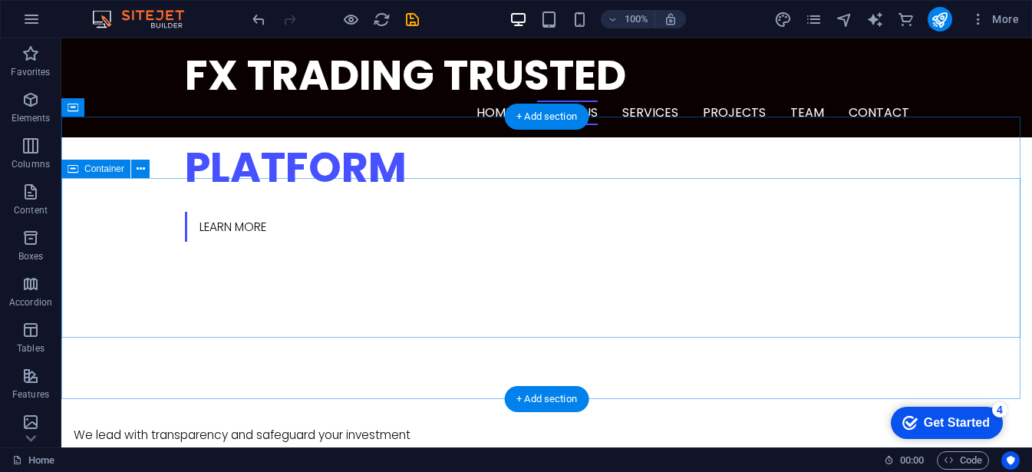
scroll to position [603, 0]
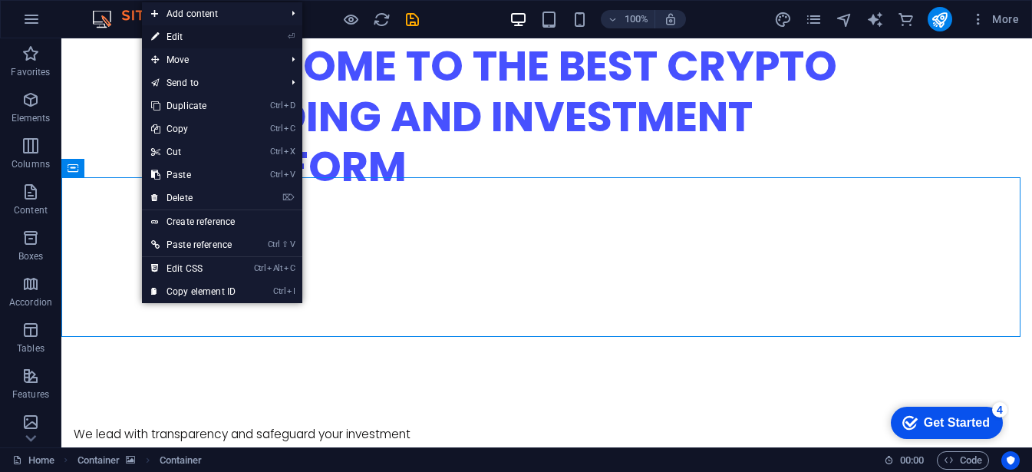
click at [197, 37] on link "⏎ Edit" at bounding box center [193, 36] width 103 height 23
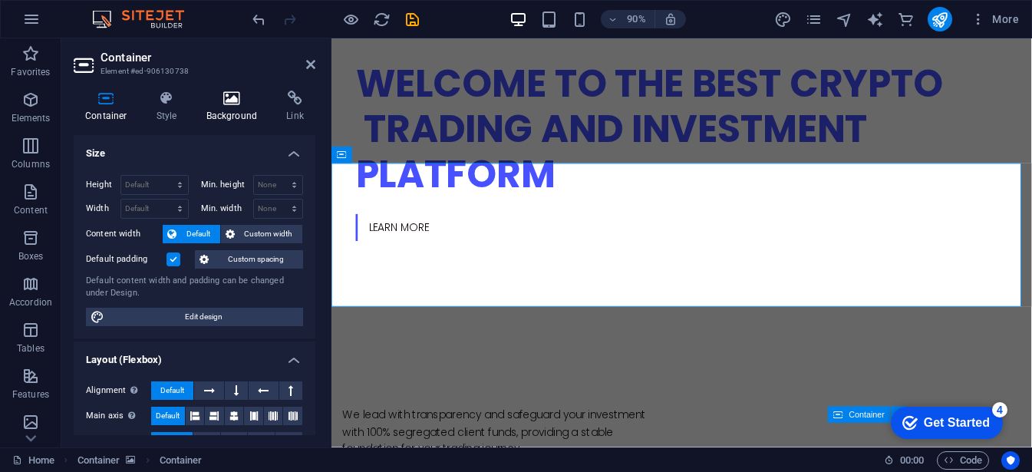
click at [227, 110] on h4 "Background" at bounding box center [235, 107] width 81 height 32
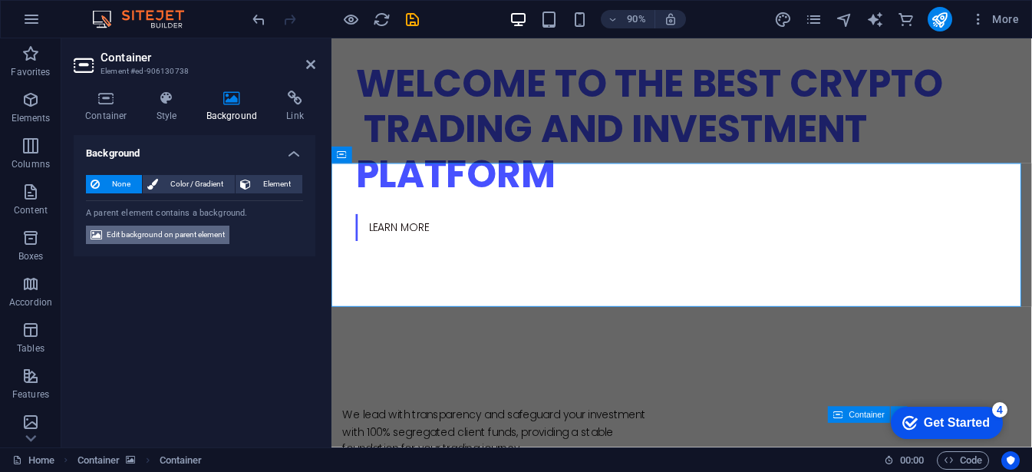
click at [183, 228] on span "Edit background on parent element" at bounding box center [166, 235] width 118 height 18
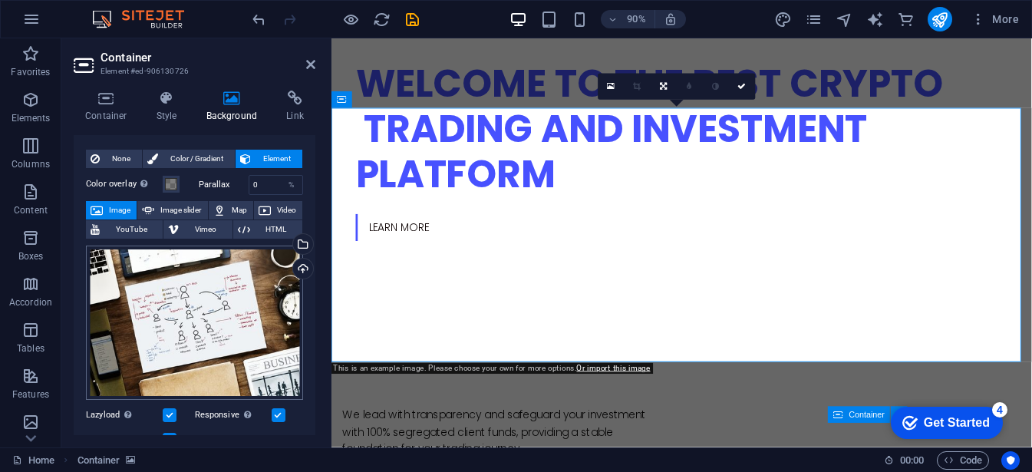
scroll to position [25, 0]
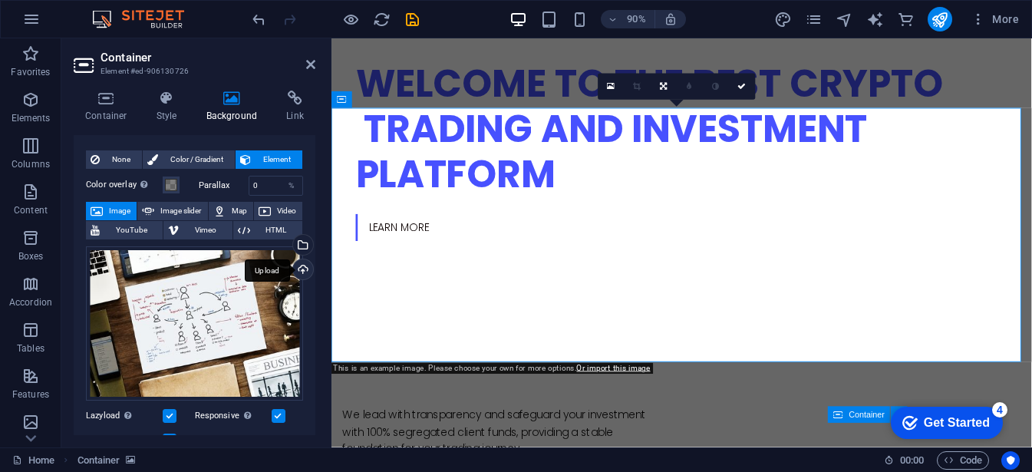
click at [302, 268] on div "Upload" at bounding box center [301, 270] width 23 height 23
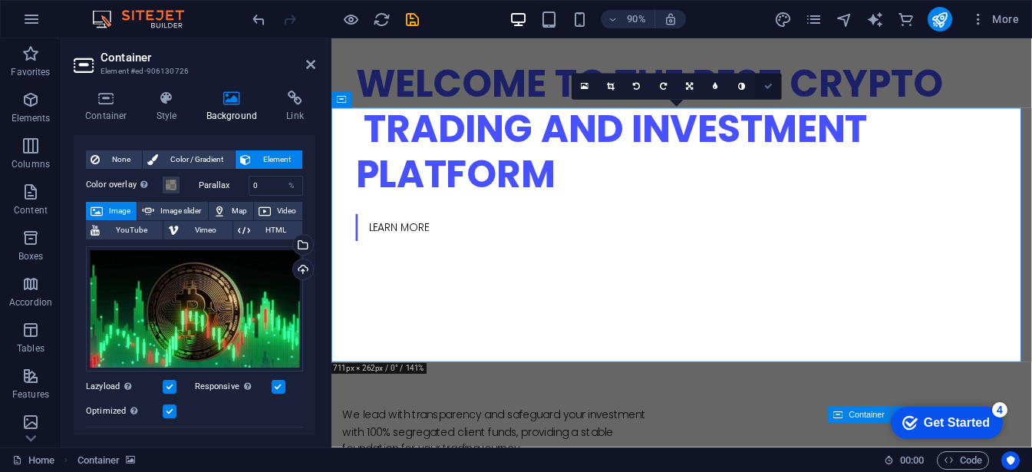
click at [768, 90] on icon at bounding box center [768, 87] width 8 height 8
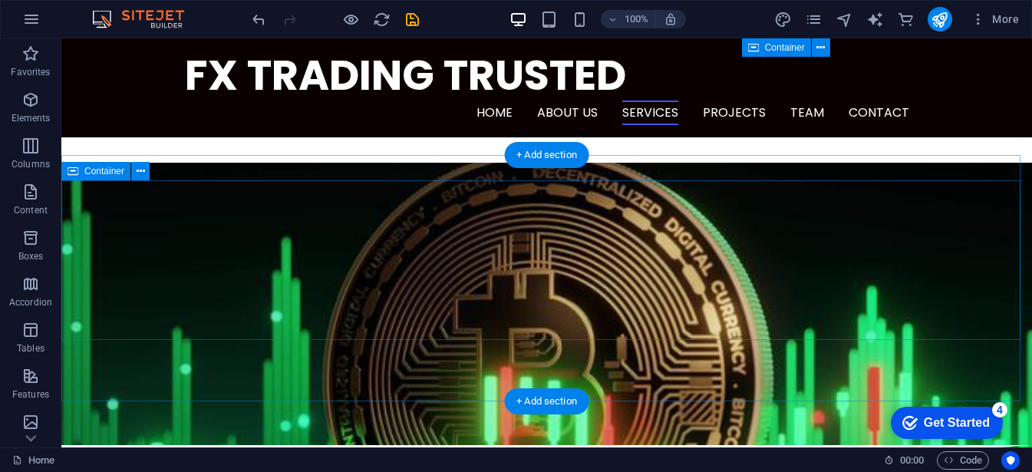
scroll to position [1070, 0]
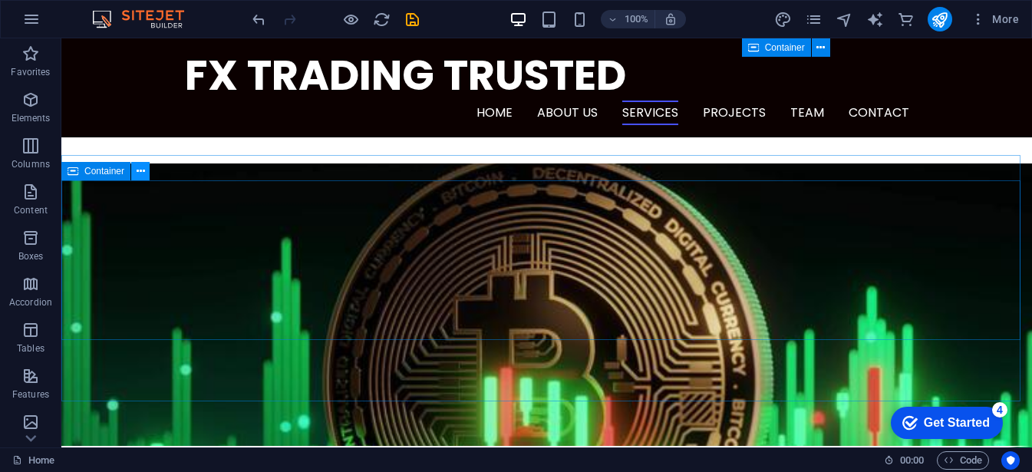
click at [137, 173] on icon at bounding box center [141, 171] width 8 height 16
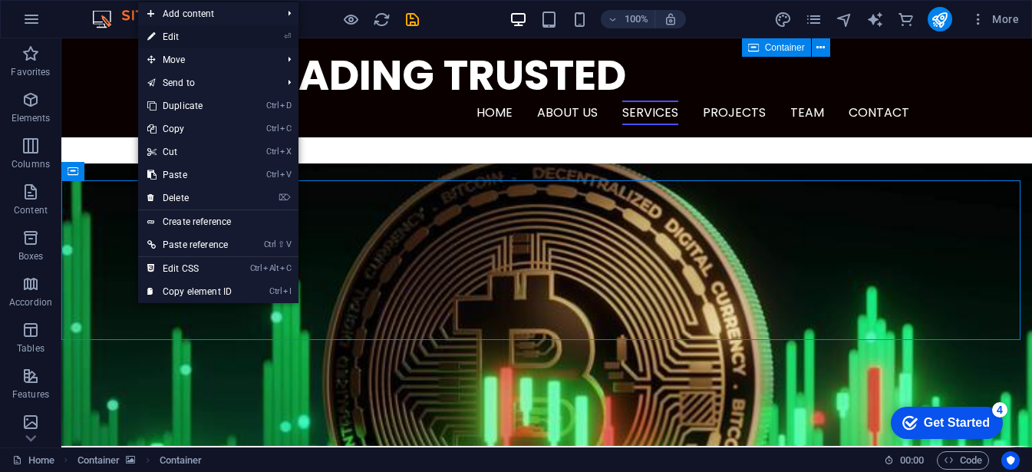
click at [188, 41] on link "⏎ Edit" at bounding box center [189, 36] width 103 height 23
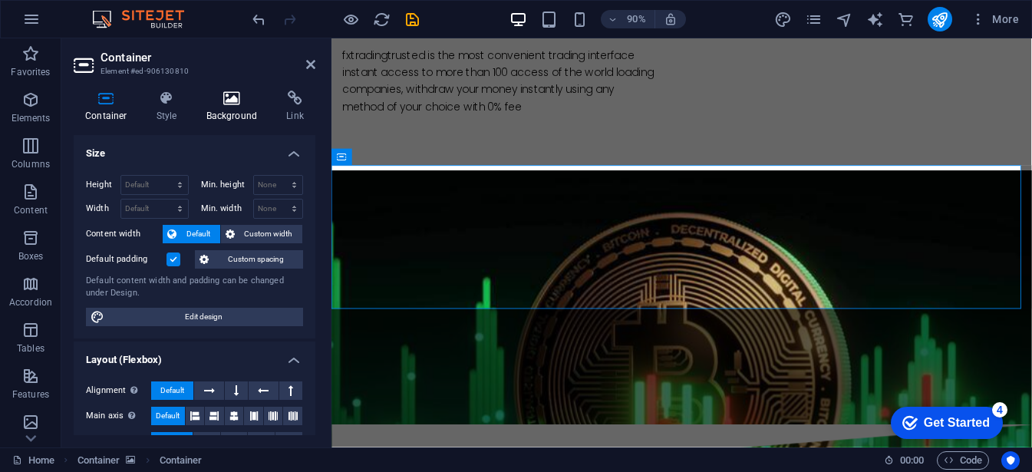
click at [232, 110] on h4 "Background" at bounding box center [235, 107] width 81 height 32
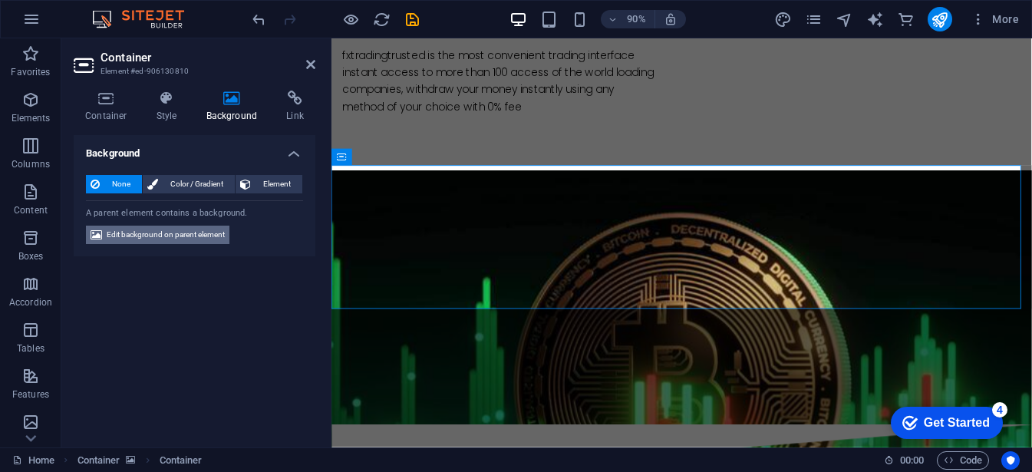
click at [186, 226] on span "Edit background on parent element" at bounding box center [166, 235] width 118 height 18
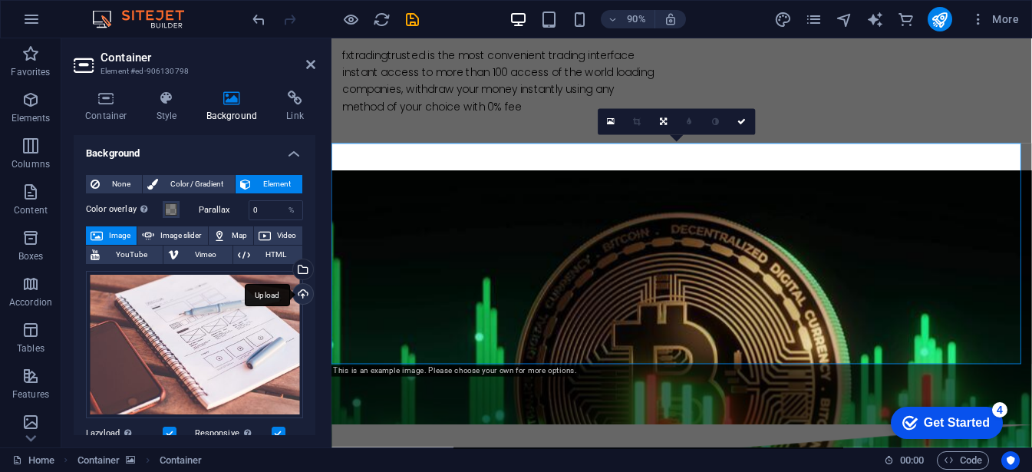
click at [305, 295] on div "Upload" at bounding box center [301, 295] width 23 height 23
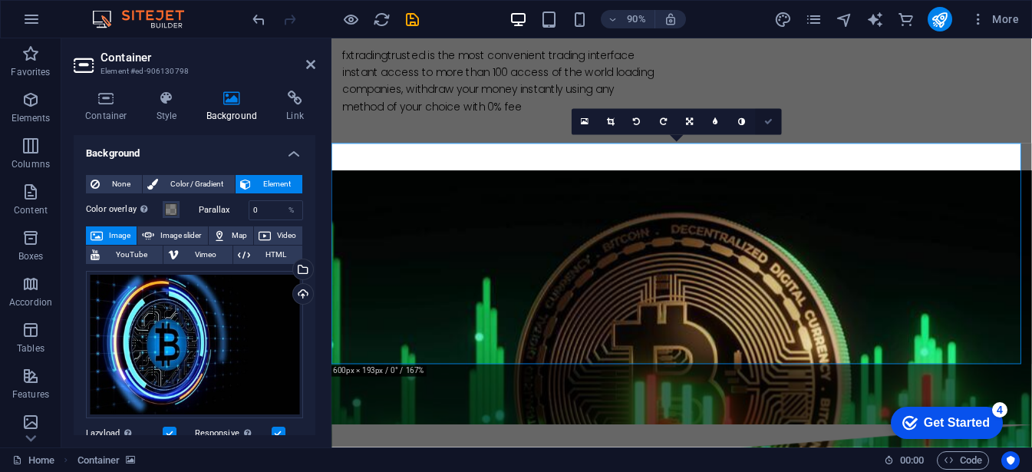
click at [770, 122] on icon at bounding box center [768, 121] width 8 height 8
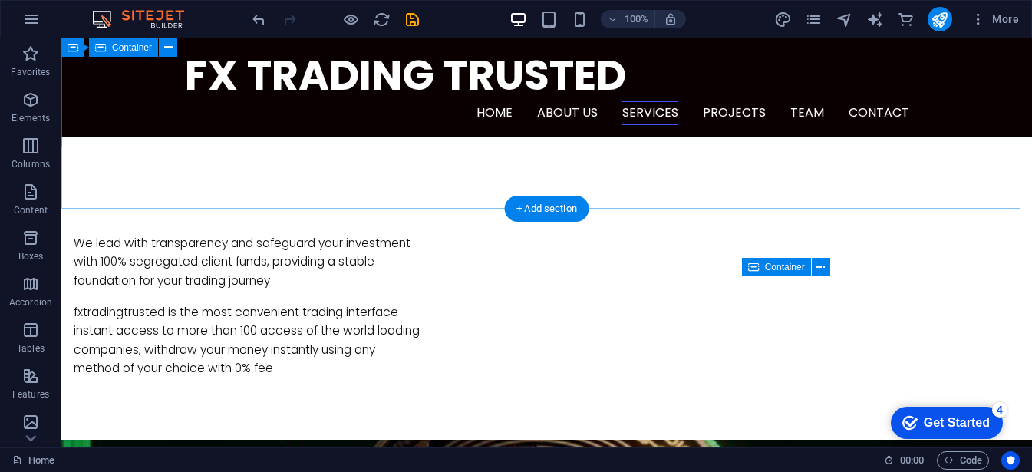
scroll to position [793, 0]
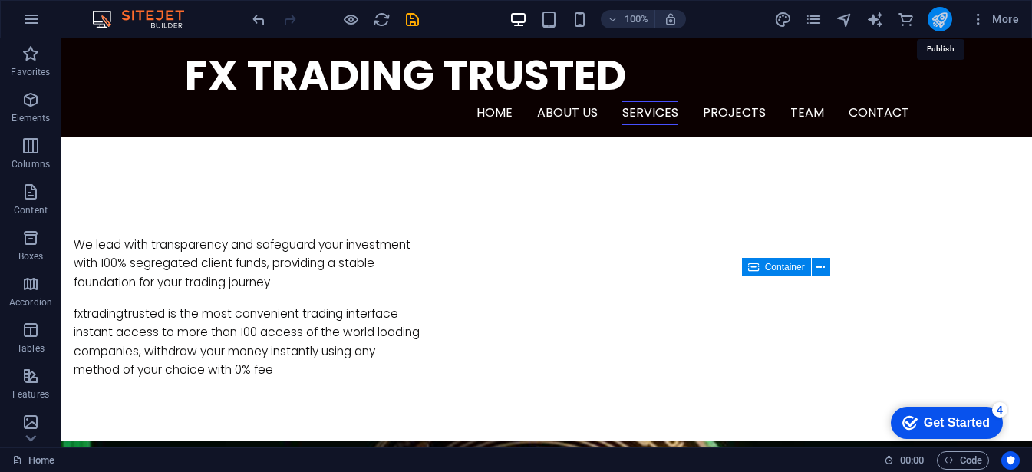
click at [0, 0] on icon "publish" at bounding box center [0, 0] width 0 height 0
